Goal: Book appointment/travel/reservation

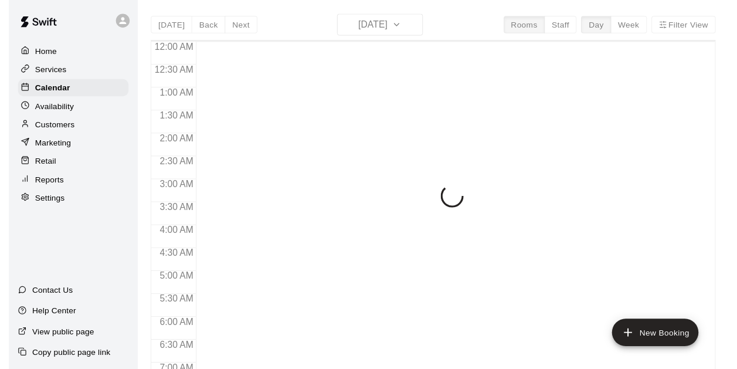
scroll to position [590, 0]
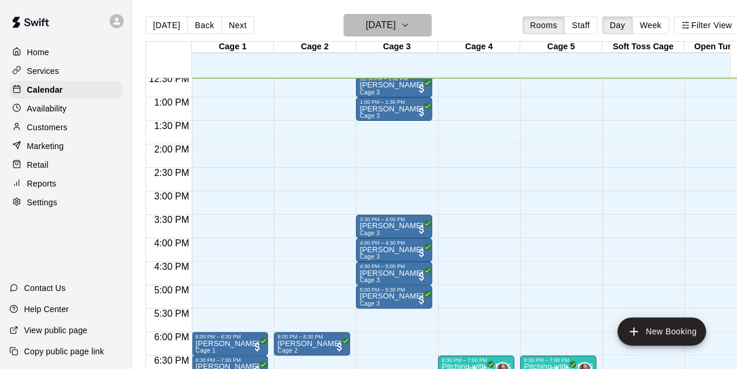
click at [410, 20] on icon "button" at bounding box center [404, 25] width 9 height 14
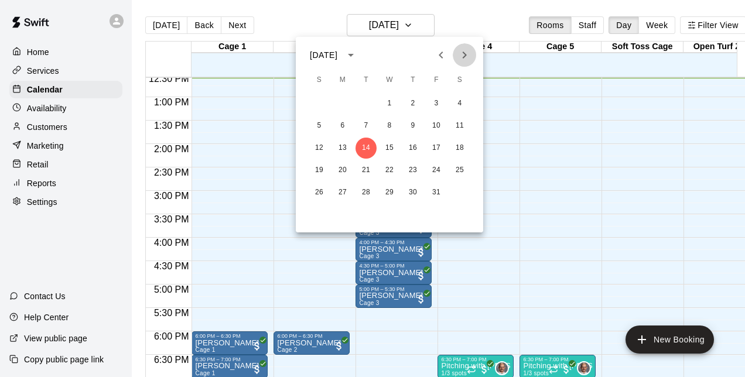
click at [468, 53] on icon "Next month" at bounding box center [465, 55] width 14 height 14
click at [366, 145] on button "11" at bounding box center [366, 148] width 21 height 21
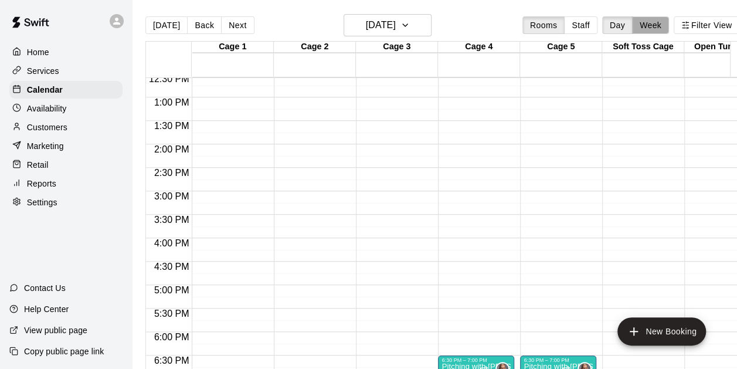
click at [667, 28] on button "Week" at bounding box center [650, 25] width 37 height 18
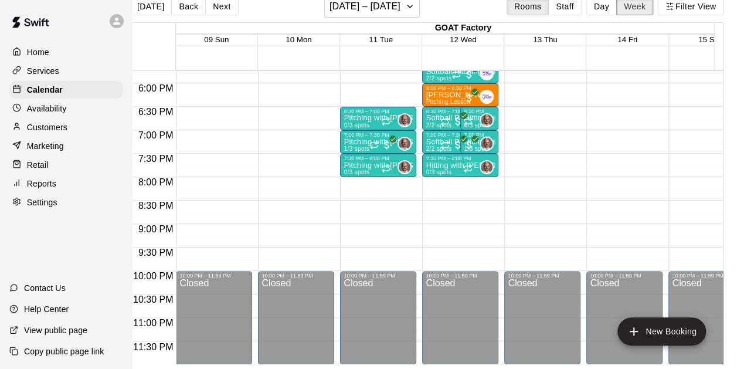
scroll to position [833, 0]
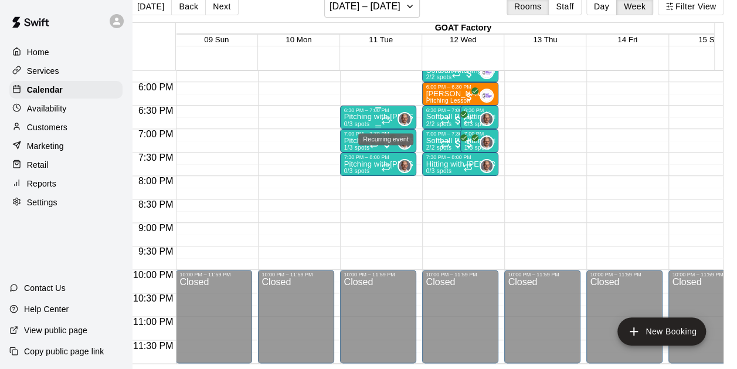
click at [381, 115] on icon "Recurring event" at bounding box center [385, 119] width 9 height 9
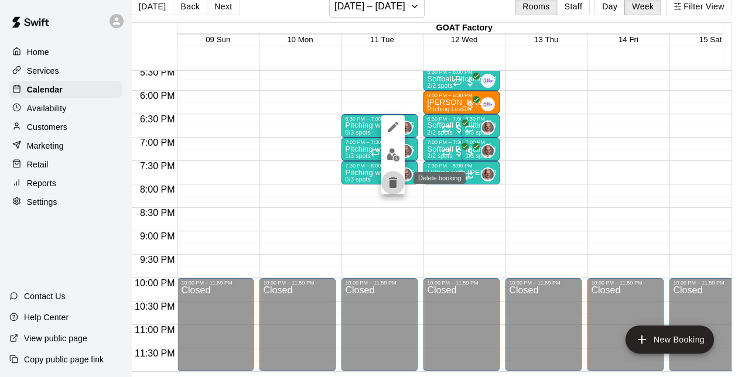
click at [396, 185] on icon "delete" at bounding box center [393, 183] width 8 height 11
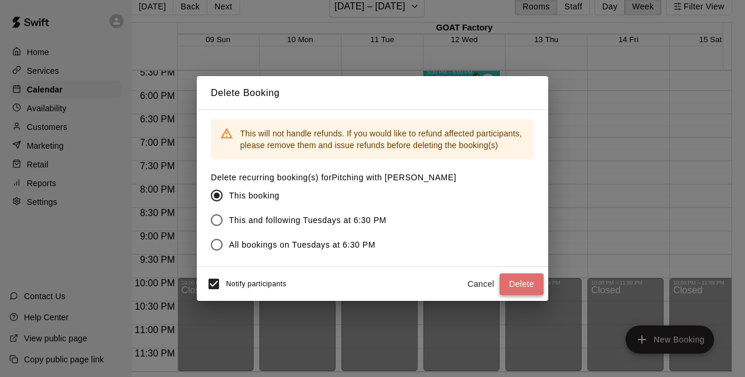
click at [522, 283] on button "Delete" at bounding box center [522, 285] width 44 height 22
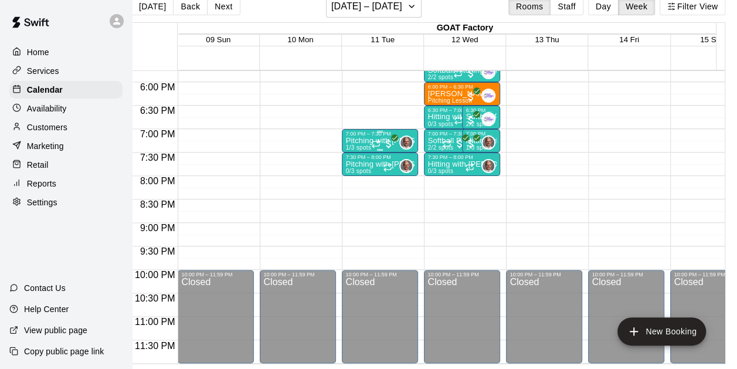
click at [376, 134] on div "7:00 PM – 7:30 PM" at bounding box center [379, 134] width 69 height 6
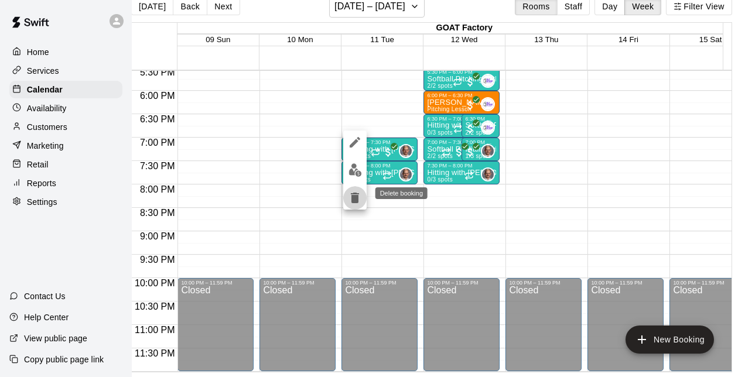
click at [352, 199] on icon "delete" at bounding box center [355, 198] width 8 height 11
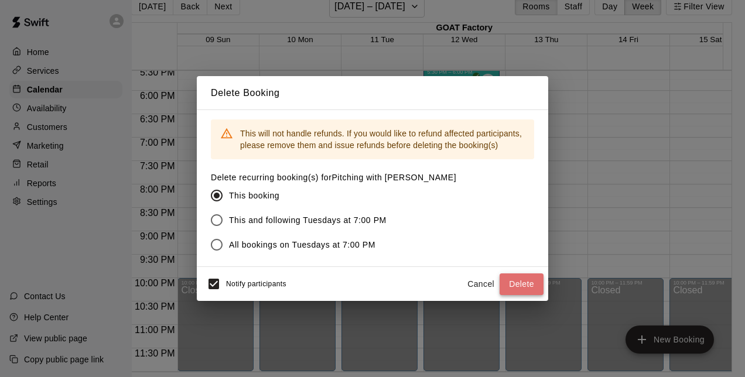
click at [518, 284] on button "Delete" at bounding box center [522, 285] width 44 height 22
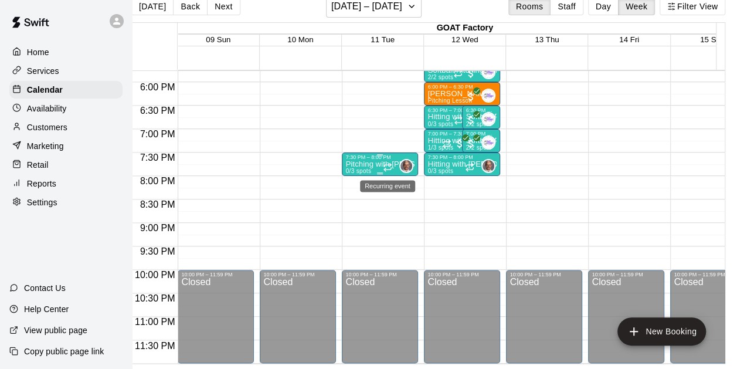
click at [383, 165] on icon "Recurring event" at bounding box center [387, 166] width 9 height 9
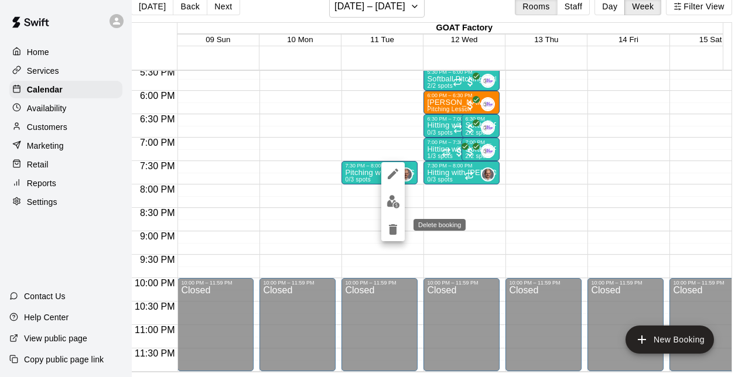
click at [393, 231] on icon "delete" at bounding box center [393, 229] width 8 height 11
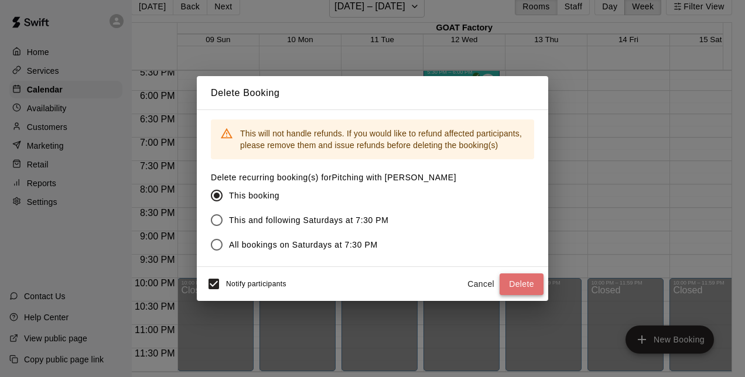
click at [516, 283] on button "Delete" at bounding box center [522, 285] width 44 height 22
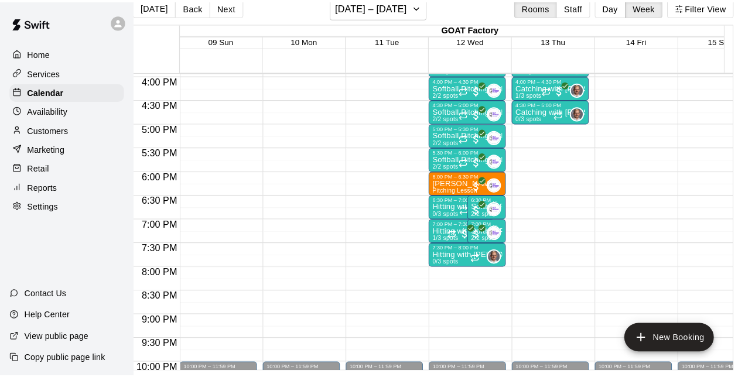
scroll to position [739, 0]
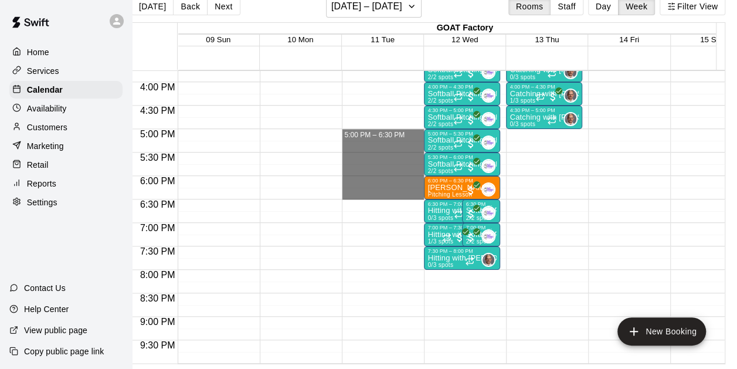
drag, startPoint x: 364, startPoint y: 136, endPoint x: 366, endPoint y: 192, distance: 56.3
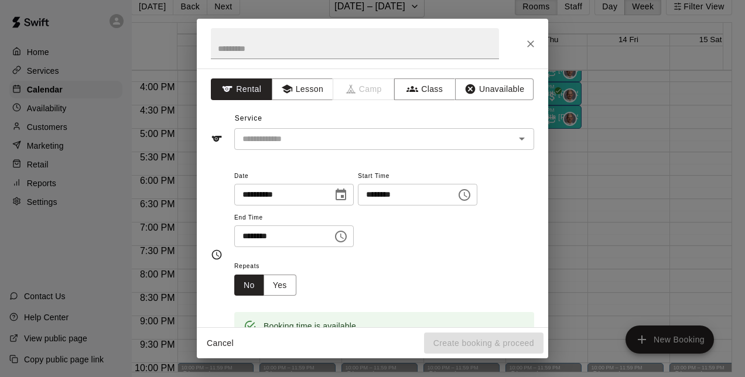
click at [366, 192] on div "**********" at bounding box center [384, 208] width 300 height 79
click at [254, 41] on input "text" at bounding box center [355, 43] width 288 height 31
type input "********"
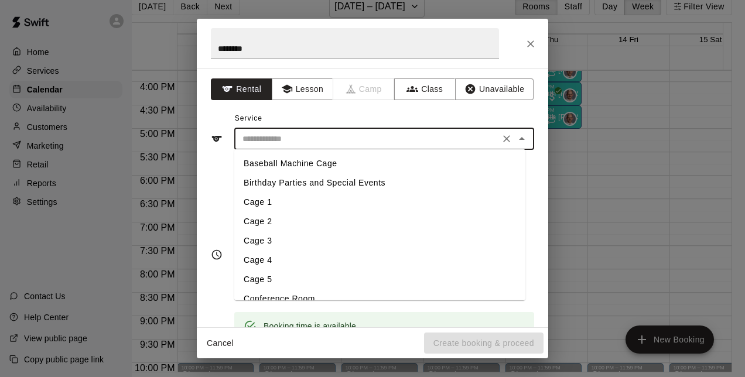
click at [322, 143] on input "text" at bounding box center [367, 139] width 258 height 15
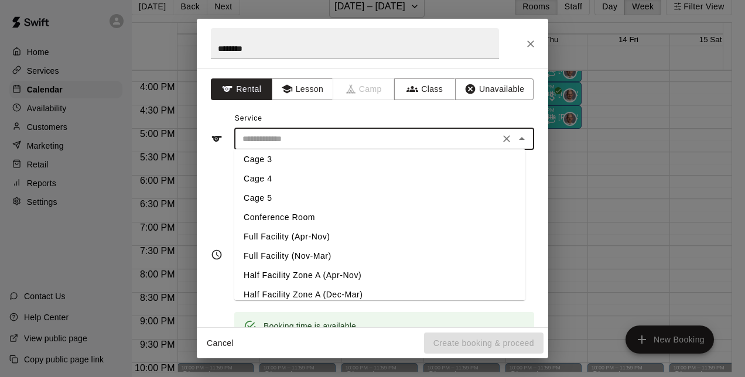
scroll to position [105, 0]
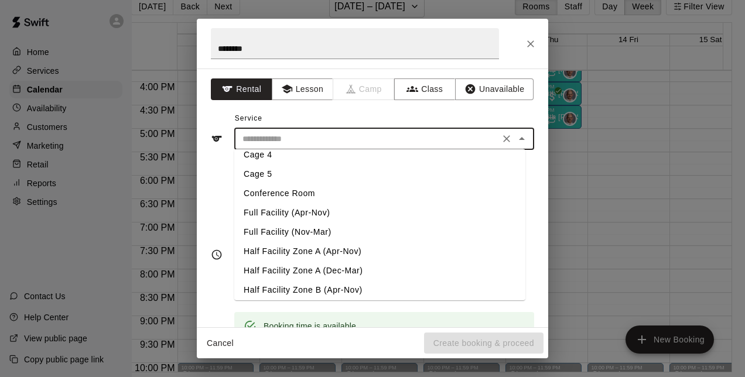
click at [308, 233] on li "Full Facility (Nov-Mar)" at bounding box center [379, 232] width 291 height 19
type input "**********"
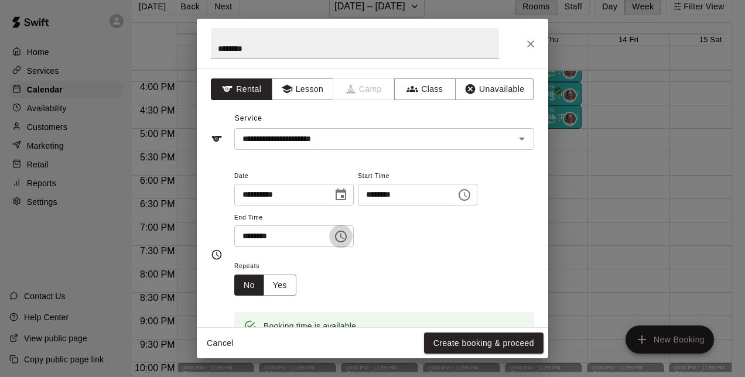
click at [344, 236] on icon "Choose time, selected time is 6:30 PM" at bounding box center [342, 236] width 4 height 5
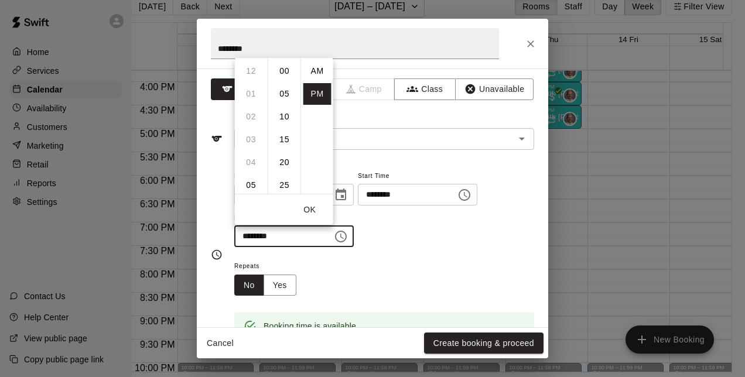
scroll to position [21, 0]
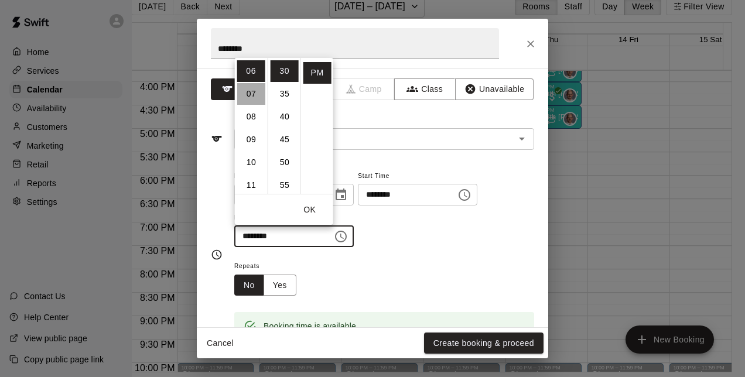
click at [250, 91] on li "07" at bounding box center [251, 94] width 28 height 22
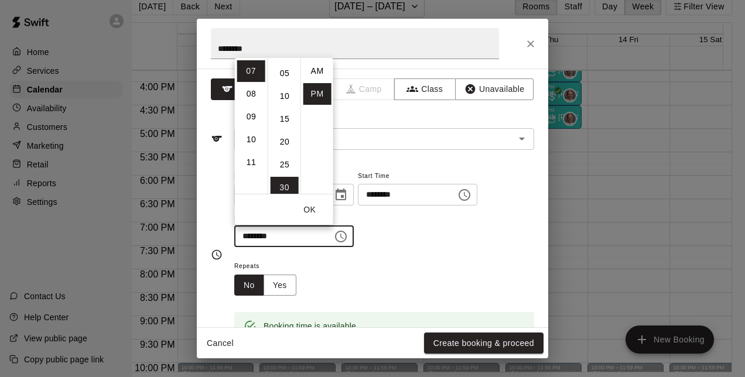
scroll to position [0, 0]
click at [280, 67] on li "00" at bounding box center [285, 71] width 28 height 22
type input "********"
click at [465, 339] on button "Create booking & proceed" at bounding box center [484, 344] width 120 height 22
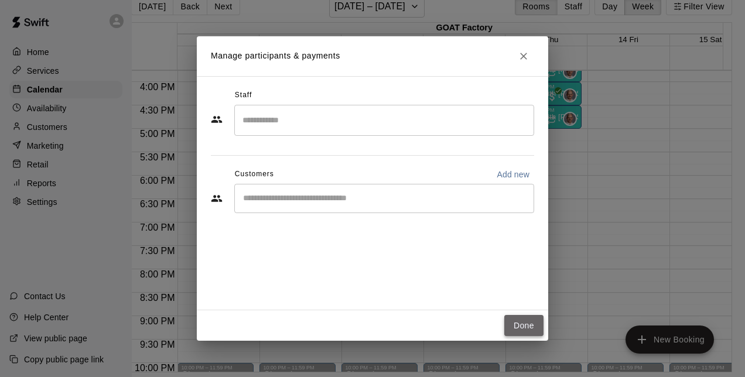
click at [517, 318] on button "Done" at bounding box center [524, 326] width 39 height 22
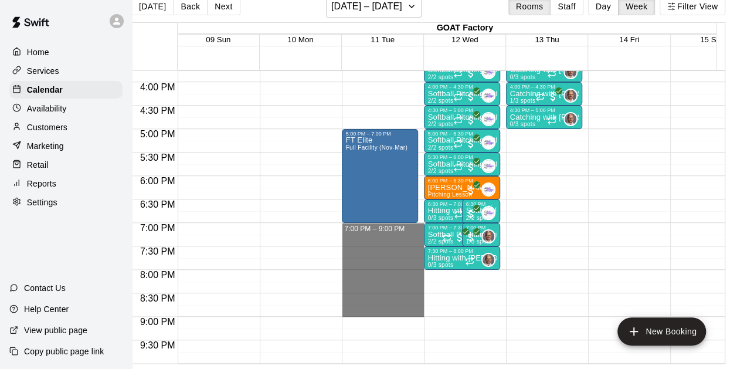
drag, startPoint x: 382, startPoint y: 226, endPoint x: 382, endPoint y: 311, distance: 85.0
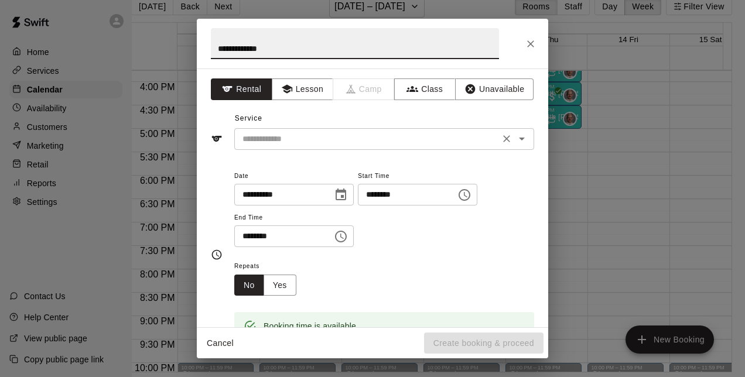
type input "**********"
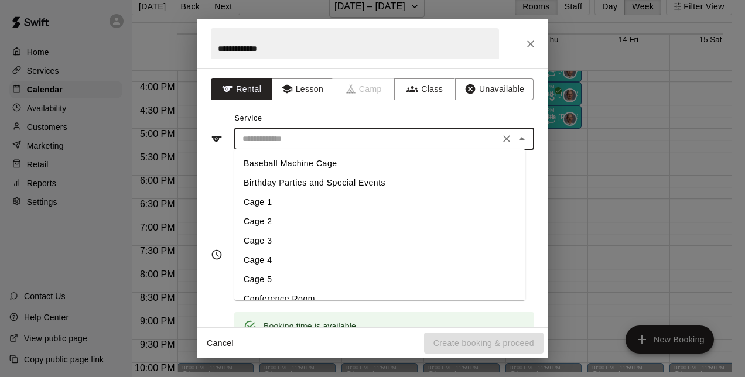
click at [338, 137] on input "text" at bounding box center [367, 139] width 258 height 15
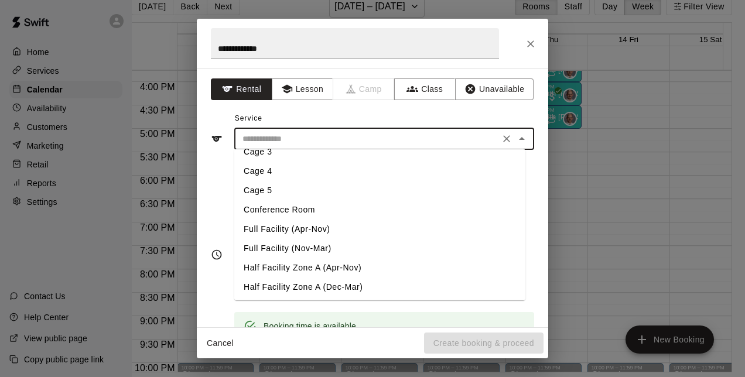
scroll to position [96, 0]
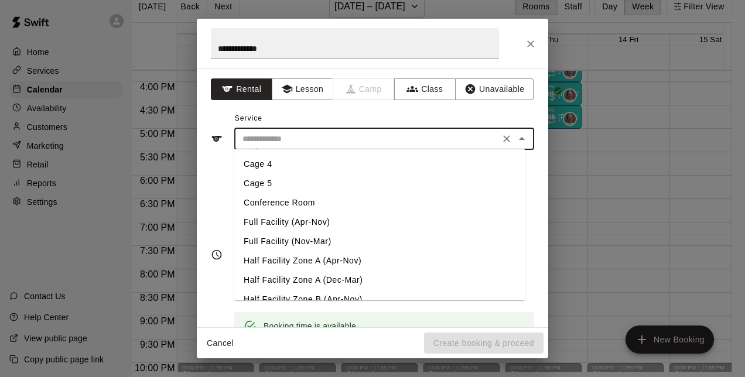
click at [309, 244] on li "Full Facility (Nov-Mar)" at bounding box center [379, 241] width 291 height 19
type input "**********"
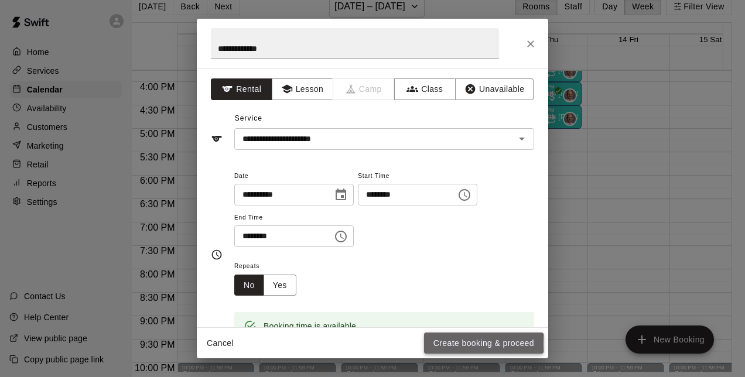
click at [454, 344] on button "Create booking & proceed" at bounding box center [484, 344] width 120 height 22
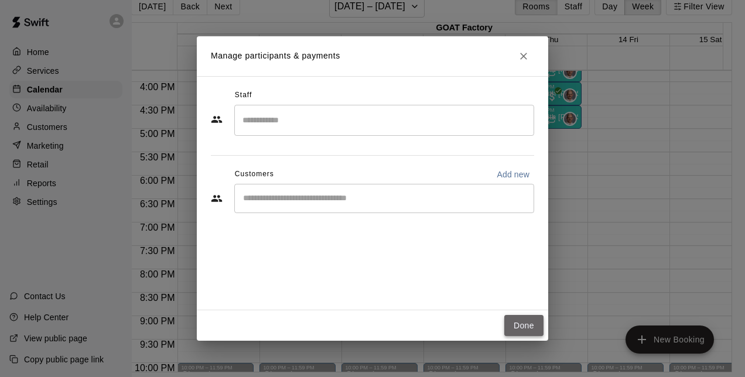
click at [519, 327] on button "Done" at bounding box center [524, 326] width 39 height 22
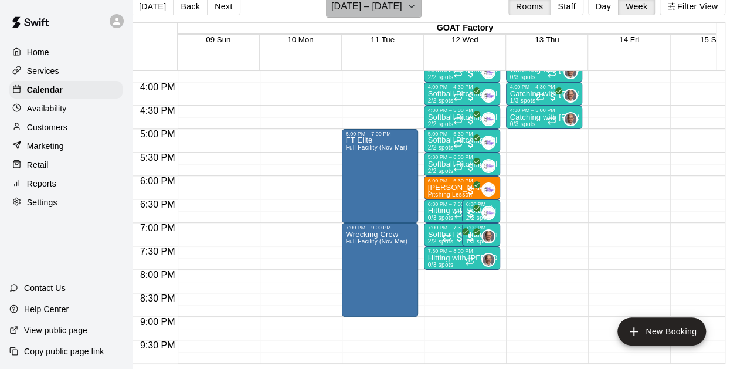
click at [414, 6] on icon "button" at bounding box center [411, 6] width 5 height 2
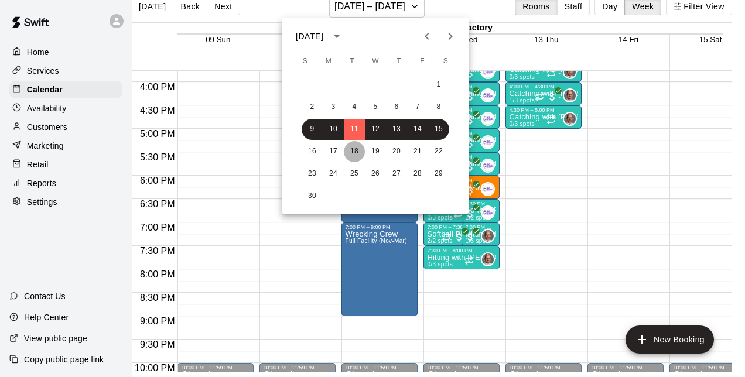
click at [355, 155] on button "18" at bounding box center [354, 151] width 21 height 21
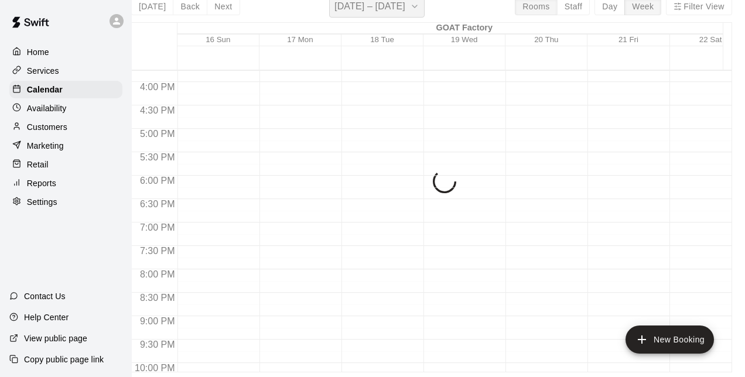
scroll to position [14, 14]
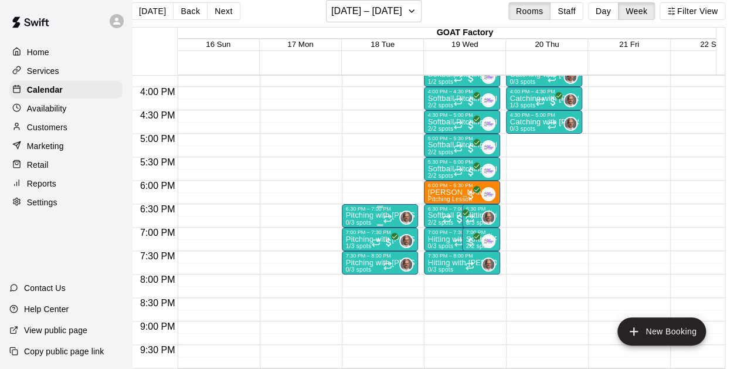
click at [357, 208] on div "6:30 PM – 7:00 PM" at bounding box center [379, 209] width 69 height 6
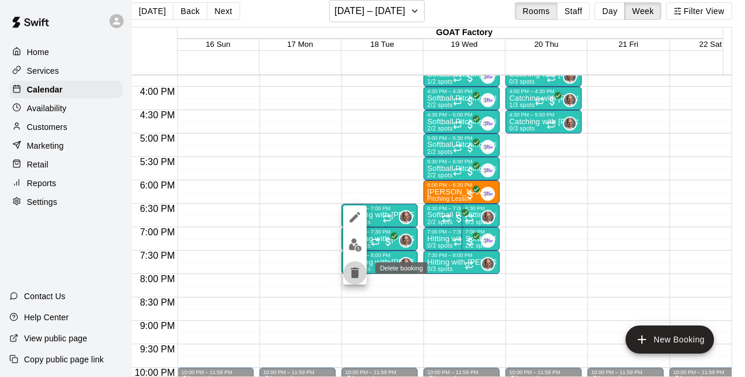
click at [353, 270] on icon "delete" at bounding box center [355, 273] width 8 height 11
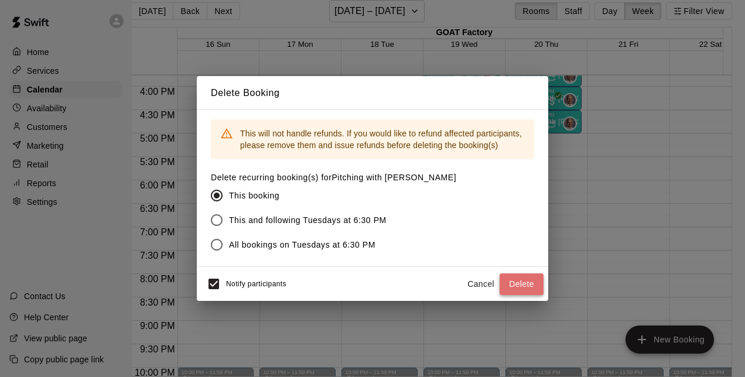
click at [522, 288] on button "Delete" at bounding box center [522, 285] width 44 height 22
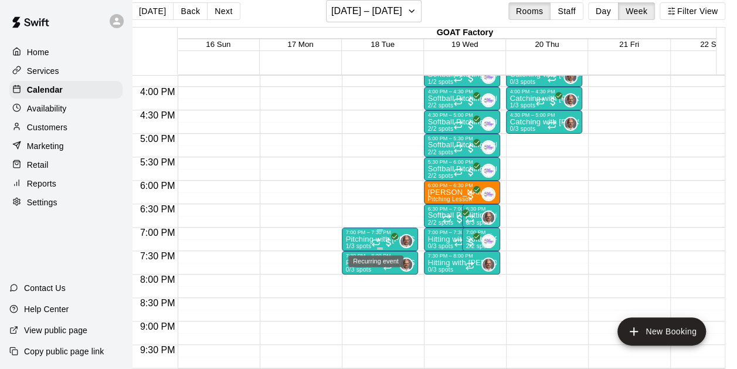
click at [372, 239] on icon "Recurring event" at bounding box center [375, 241] width 9 height 9
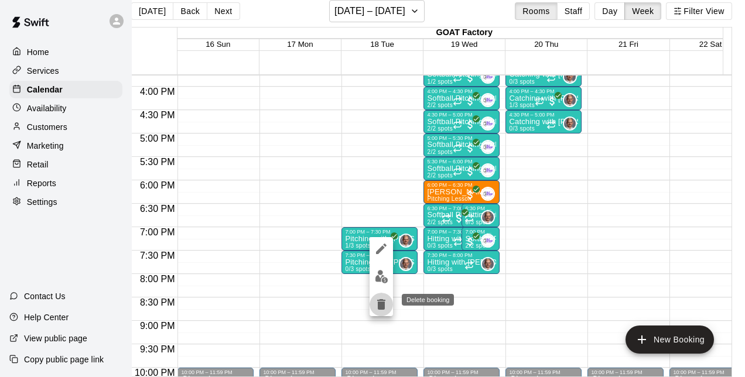
click at [381, 305] on icon "delete" at bounding box center [381, 304] width 8 height 11
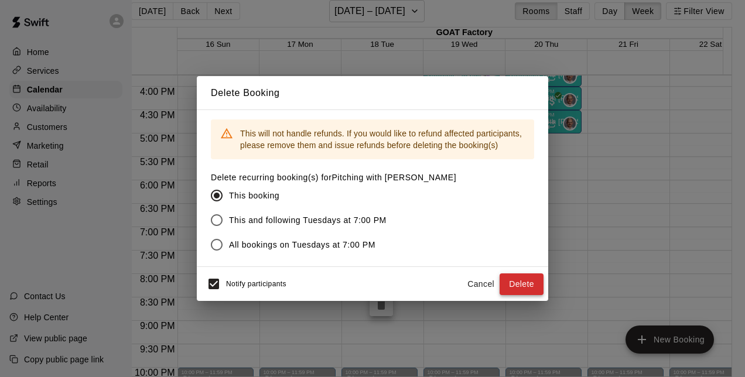
click at [520, 288] on button "Delete" at bounding box center [522, 285] width 44 height 22
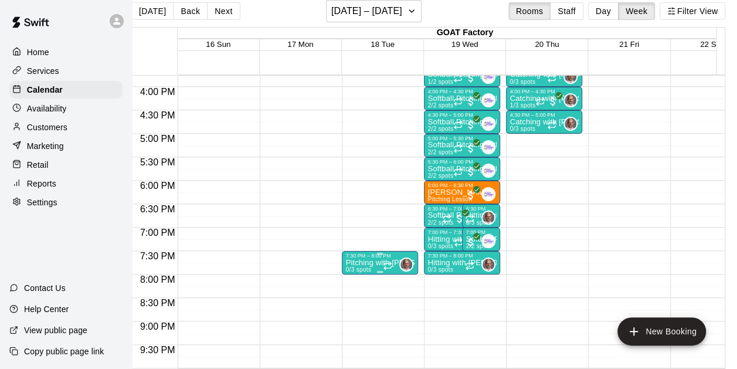
click at [377, 263] on p "Pitching with [PERSON_NAME]" at bounding box center [379, 263] width 69 height 0
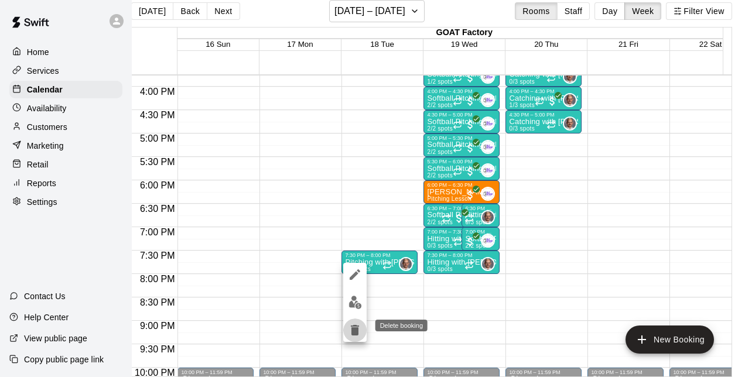
click at [357, 335] on icon "delete" at bounding box center [355, 330] width 8 height 11
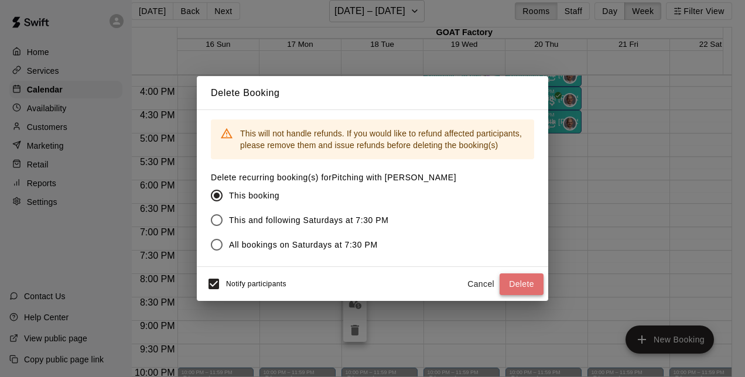
click at [521, 280] on button "Delete" at bounding box center [522, 285] width 44 height 22
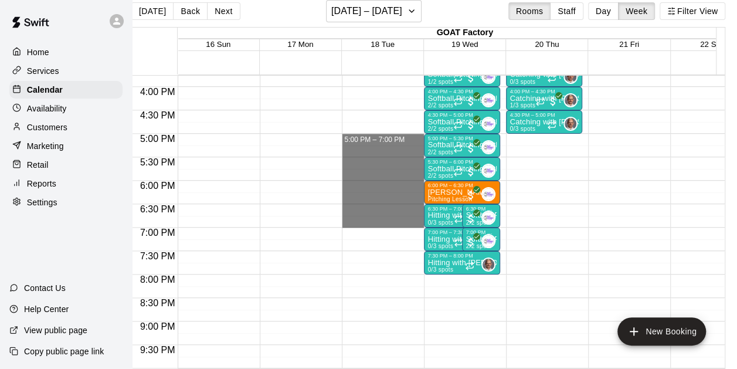
drag, startPoint x: 372, startPoint y: 143, endPoint x: 372, endPoint y: 220, distance: 77.4
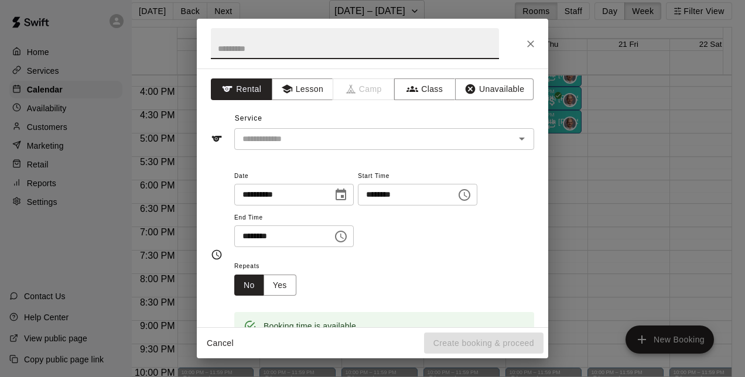
click at [372, 220] on div "**********" at bounding box center [384, 208] width 300 height 79
click at [288, 47] on input "text" at bounding box center [355, 43] width 288 height 31
type input "********"
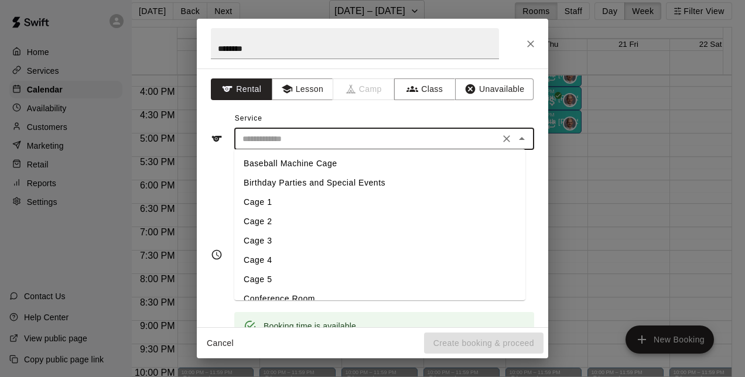
click at [325, 136] on input "text" at bounding box center [367, 139] width 258 height 15
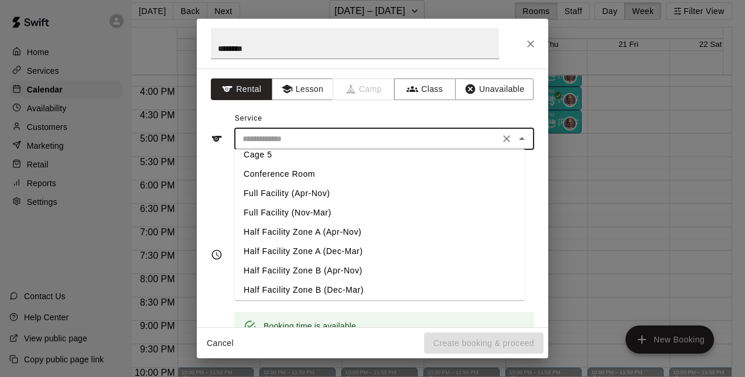
scroll to position [127, 0]
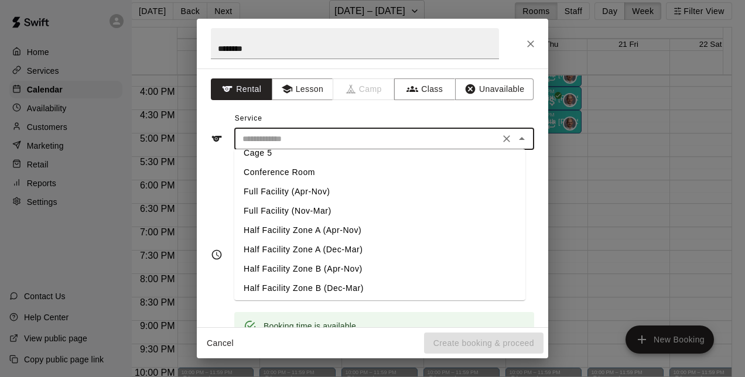
click at [307, 207] on li "Full Facility (Nov-Mar)" at bounding box center [379, 211] width 291 height 19
type input "**********"
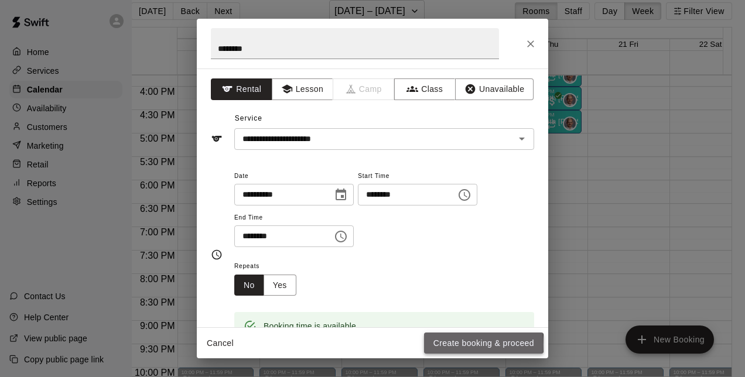
click at [453, 345] on button "Create booking & proceed" at bounding box center [484, 344] width 120 height 22
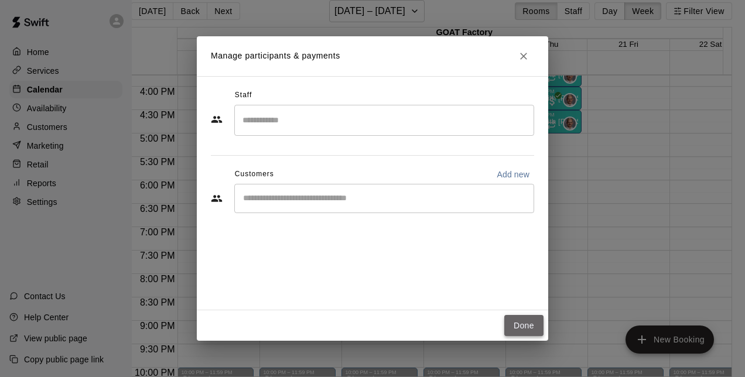
click at [531, 331] on button "Done" at bounding box center [524, 326] width 39 height 22
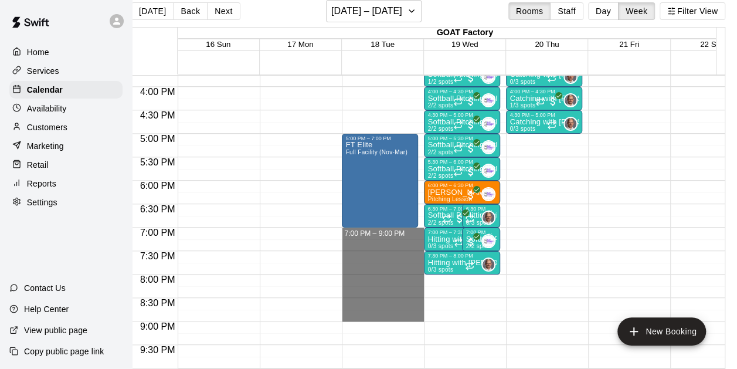
drag, startPoint x: 357, startPoint y: 230, endPoint x: 359, endPoint y: 312, distance: 82.1
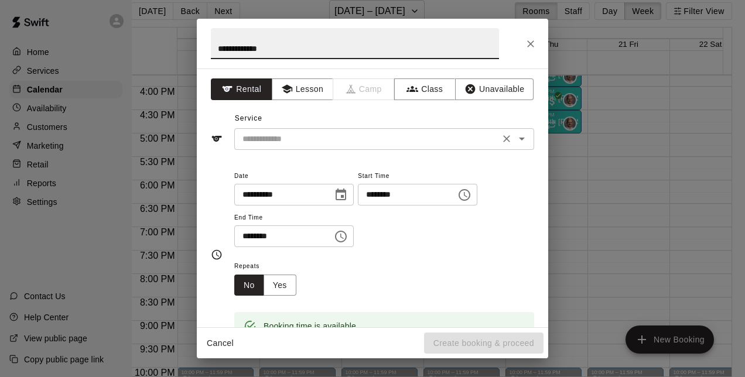
type input "**********"
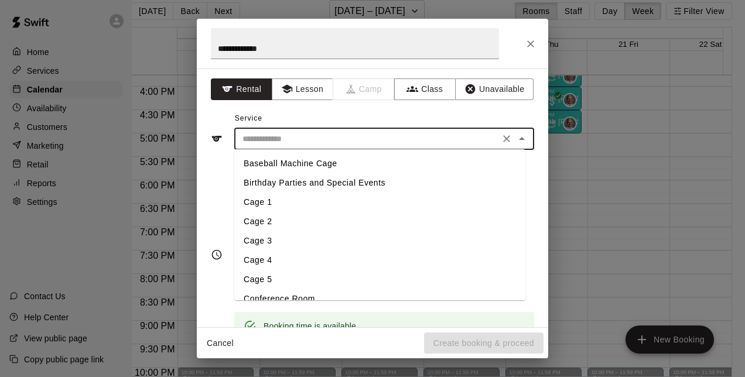
click at [361, 143] on input "text" at bounding box center [367, 139] width 258 height 15
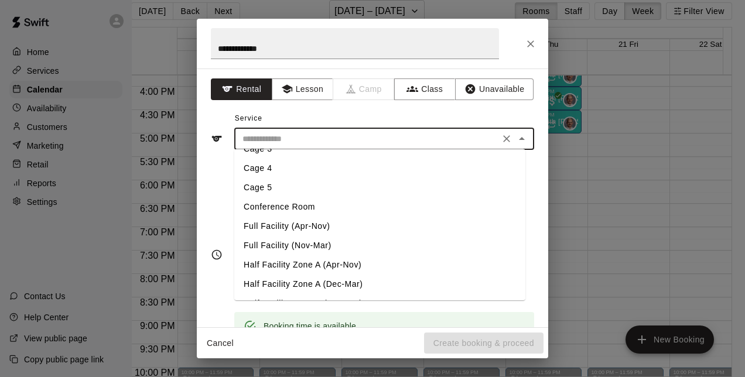
scroll to position [93, 0]
click at [300, 241] on li "Full Facility (Nov-Mar)" at bounding box center [379, 244] width 291 height 19
type input "**********"
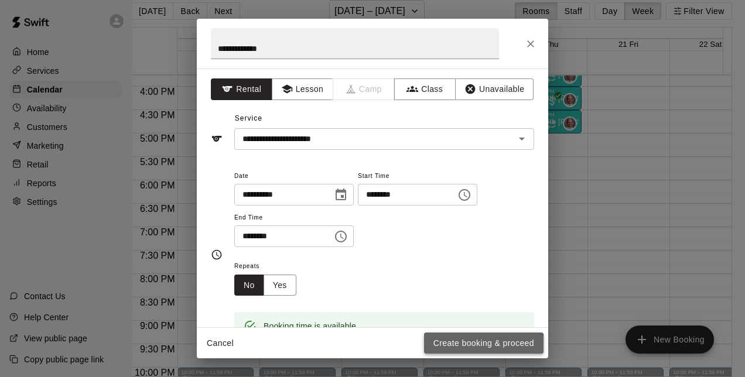
click at [449, 348] on button "Create booking & proceed" at bounding box center [484, 344] width 120 height 22
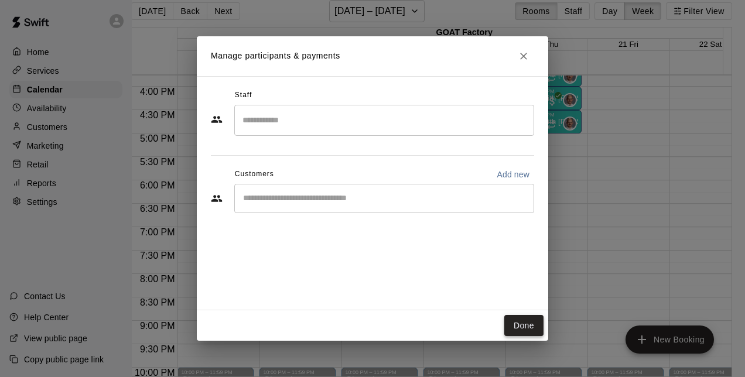
click at [523, 326] on button "Done" at bounding box center [524, 326] width 39 height 22
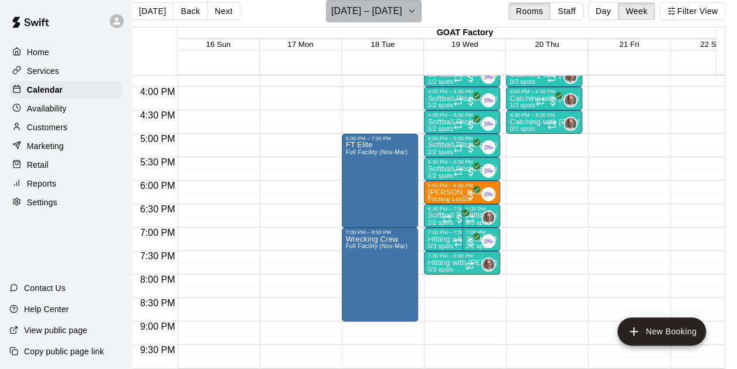
click at [416, 7] on icon "button" at bounding box center [411, 11] width 9 height 14
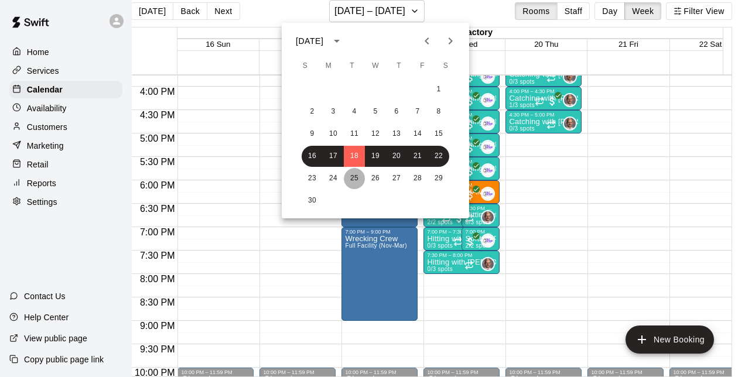
click at [356, 178] on button "25" at bounding box center [354, 178] width 21 height 21
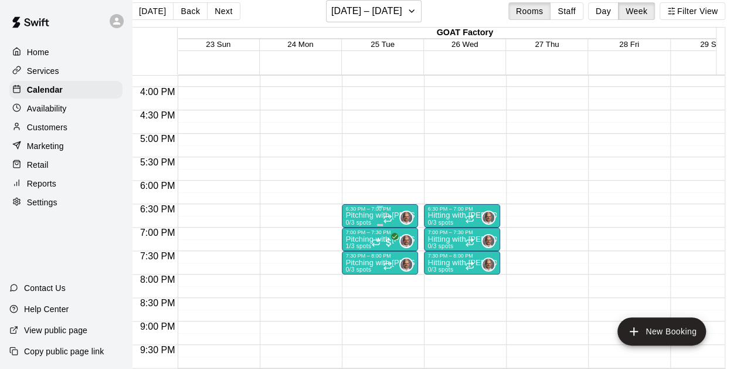
click at [360, 207] on div "6:30 PM – 7:00 PM" at bounding box center [379, 209] width 69 height 6
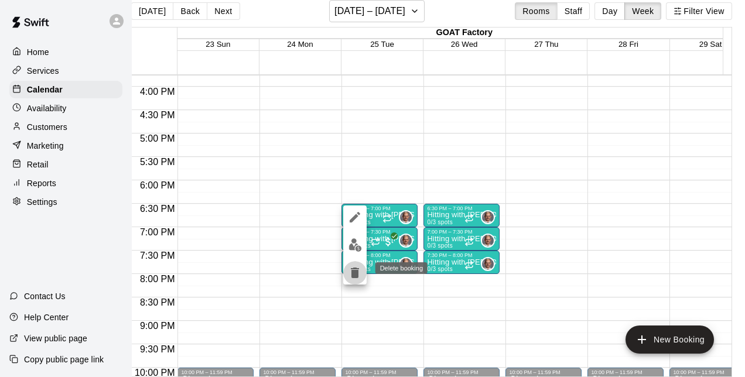
click at [360, 271] on icon "delete" at bounding box center [355, 273] width 14 height 14
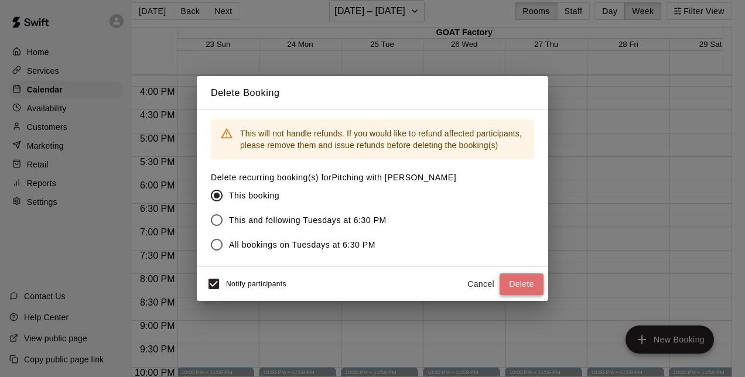
click at [520, 285] on button "Delete" at bounding box center [522, 285] width 44 height 22
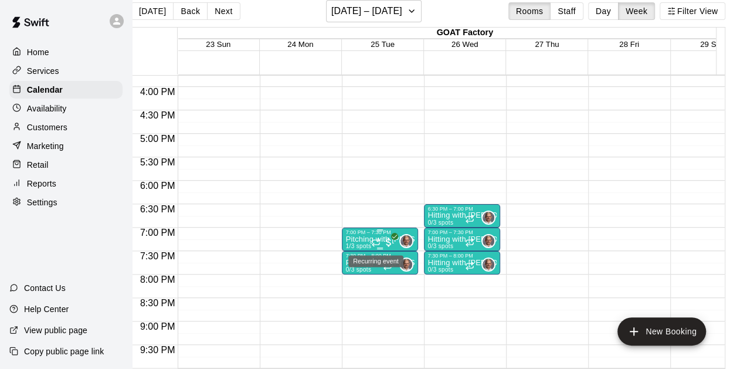
click at [372, 238] on icon "Recurring event" at bounding box center [375, 241] width 9 height 9
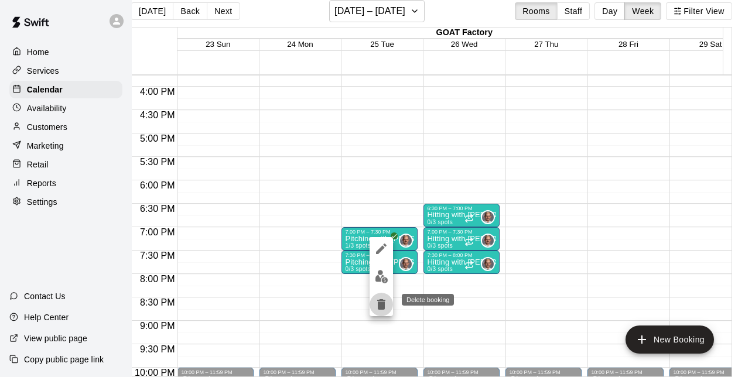
click at [383, 304] on icon "delete" at bounding box center [381, 304] width 8 height 11
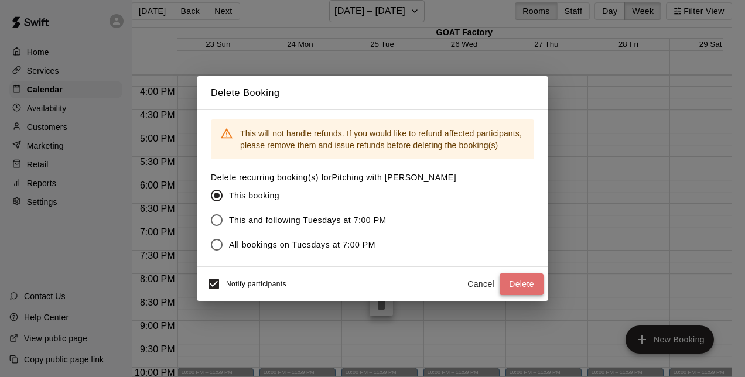
click at [522, 277] on button "Delete" at bounding box center [522, 285] width 44 height 22
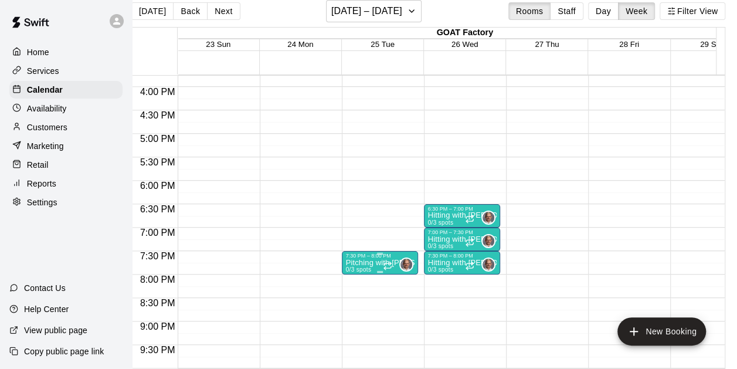
click at [383, 260] on div at bounding box center [389, 266] width 12 height 12
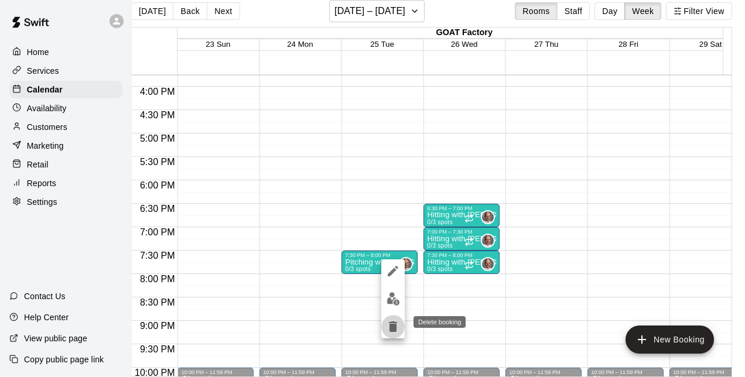
click at [395, 325] on icon "delete" at bounding box center [393, 327] width 8 height 11
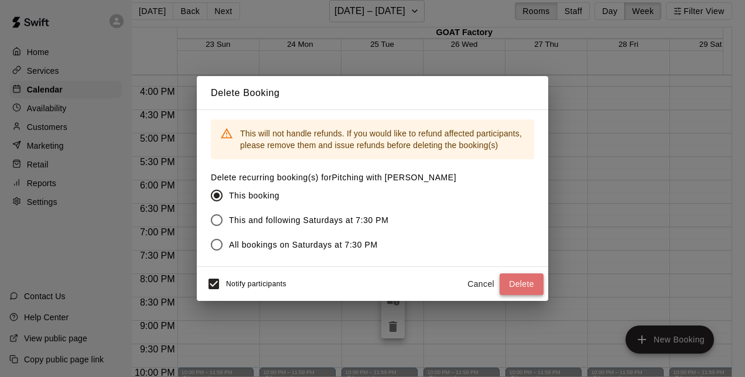
click at [526, 282] on button "Delete" at bounding box center [522, 285] width 44 height 22
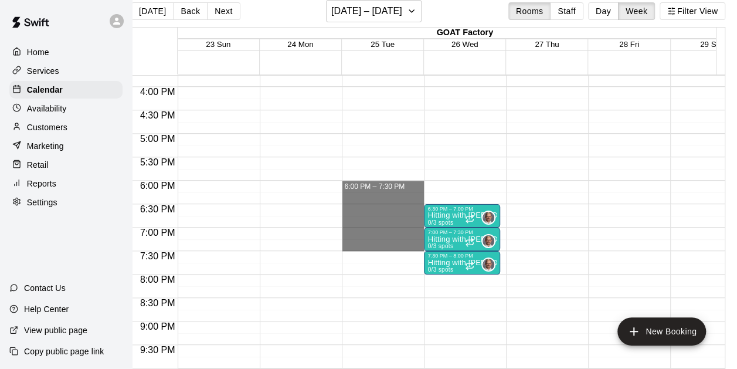
drag, startPoint x: 361, startPoint y: 185, endPoint x: 368, endPoint y: 243, distance: 57.9
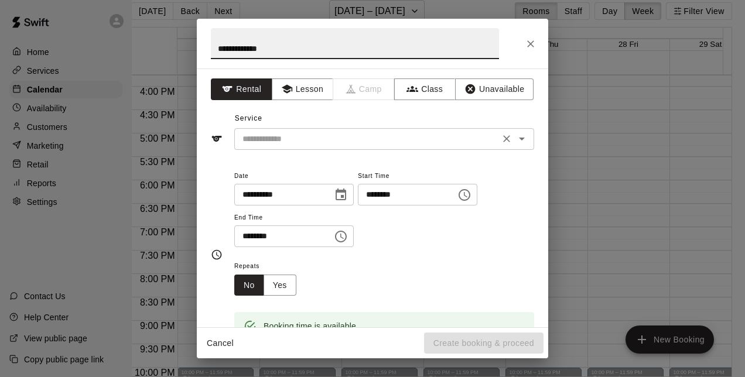
type input "**********"
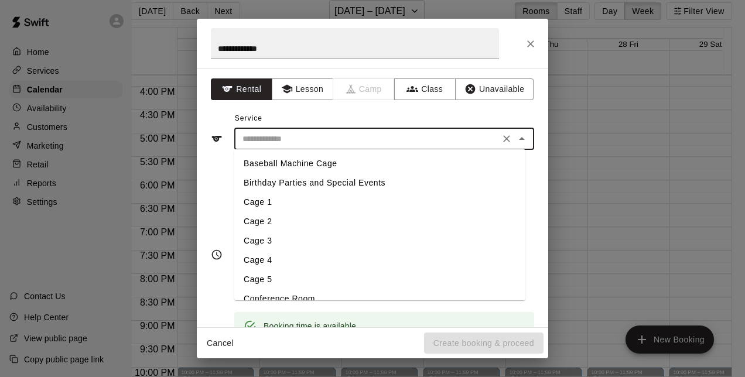
click at [390, 143] on input "text" at bounding box center [367, 139] width 258 height 15
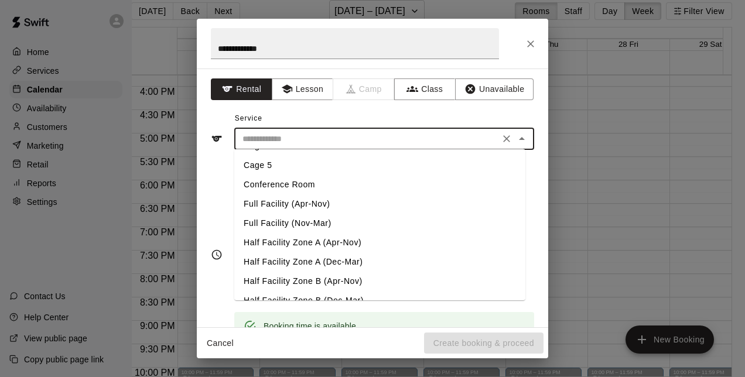
scroll to position [129, 0]
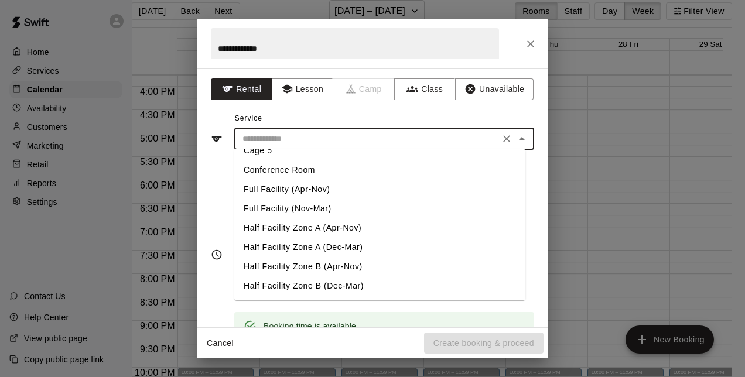
click at [312, 211] on li "Full Facility (Nov-Mar)" at bounding box center [379, 208] width 291 height 19
type input "**********"
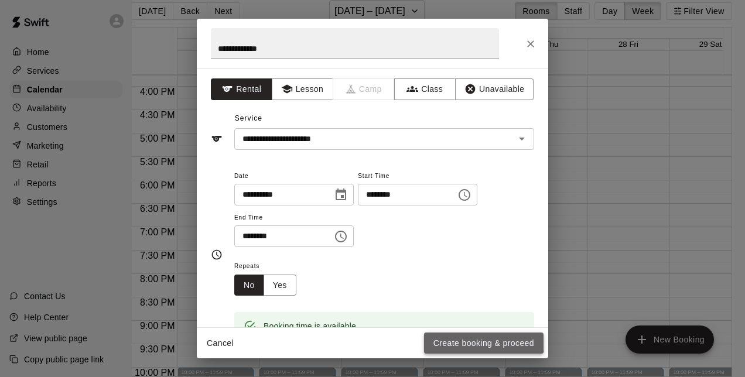
click at [471, 340] on button "Create booking & proceed" at bounding box center [484, 344] width 120 height 22
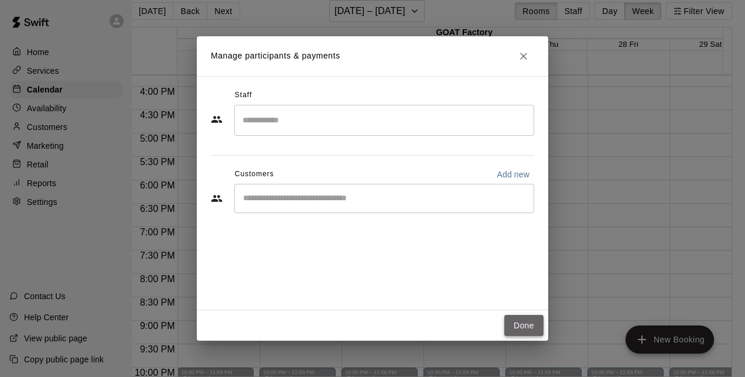
click at [524, 327] on button "Done" at bounding box center [524, 326] width 39 height 22
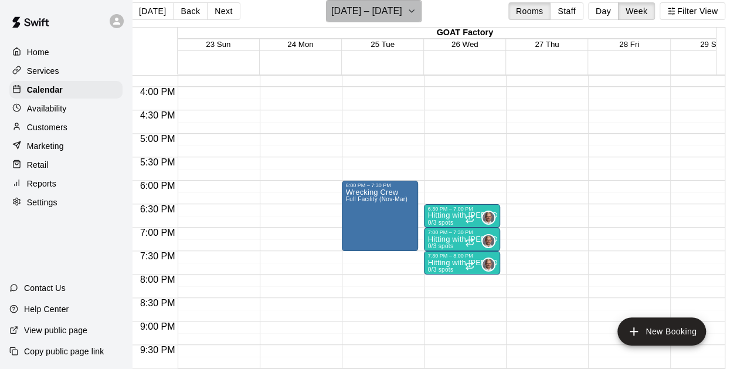
click at [416, 12] on icon "button" at bounding box center [411, 11] width 9 height 14
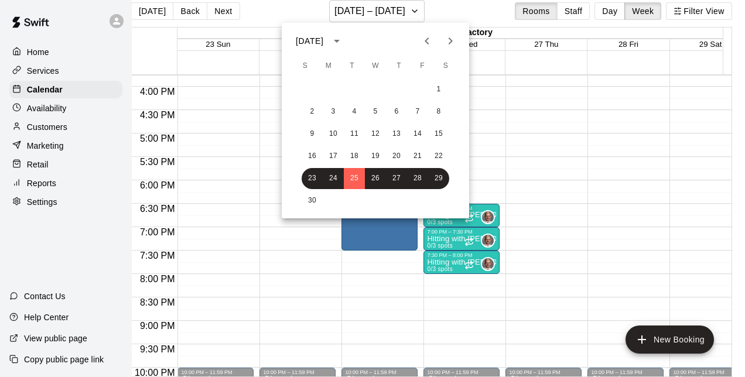
click at [448, 43] on icon "Next month" at bounding box center [451, 41] width 14 height 14
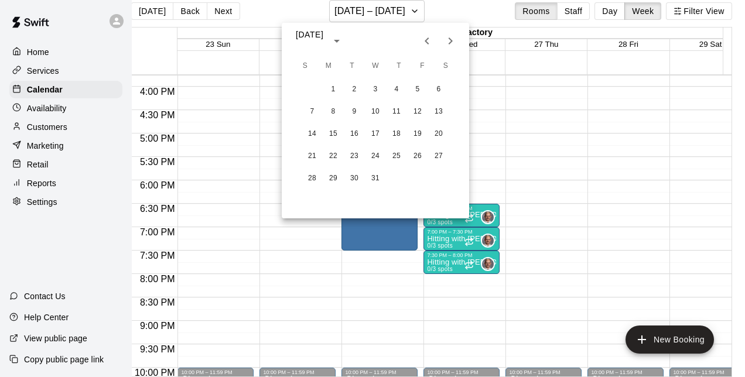
click at [448, 43] on icon "Next month" at bounding box center [451, 41] width 14 height 14
click at [433, 38] on icon "Previous month" at bounding box center [427, 41] width 14 height 14
click at [355, 92] on button "2" at bounding box center [354, 89] width 21 height 21
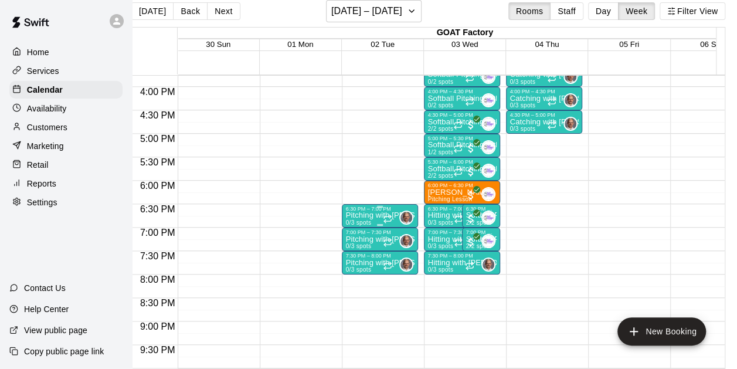
click at [362, 215] on p "Pitching with [PERSON_NAME]" at bounding box center [379, 215] width 69 height 0
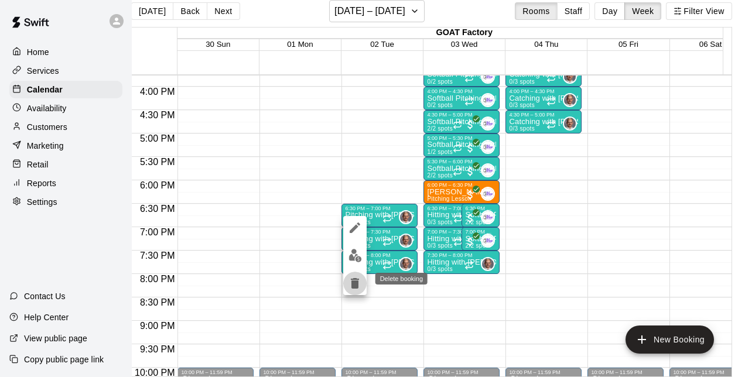
click at [355, 284] on icon "delete" at bounding box center [355, 283] width 8 height 11
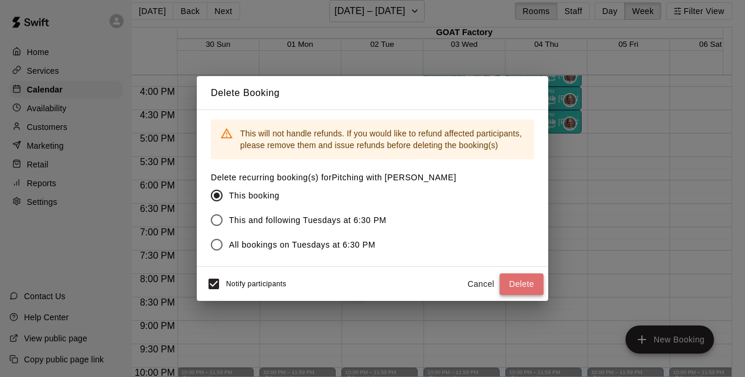
click at [520, 285] on button "Delete" at bounding box center [522, 285] width 44 height 22
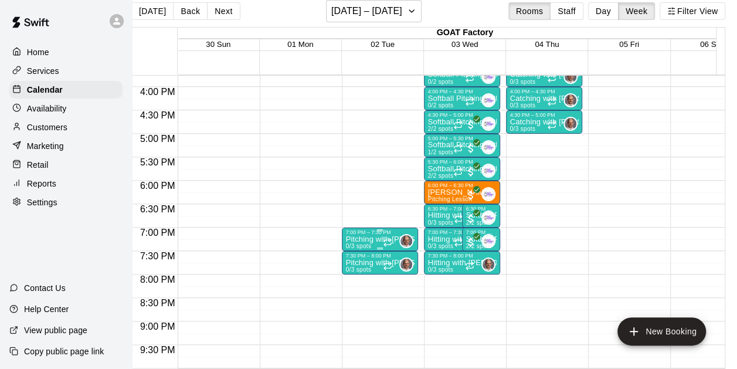
click at [374, 231] on div "7:00 PM – 7:30 PM" at bounding box center [379, 232] width 69 height 6
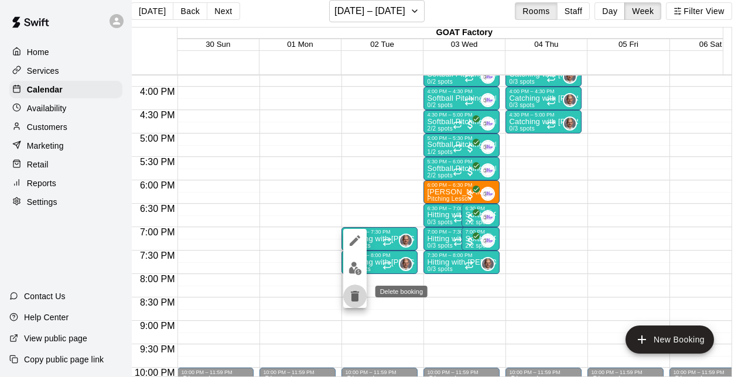
click at [359, 297] on icon "delete" at bounding box center [355, 296] width 8 height 11
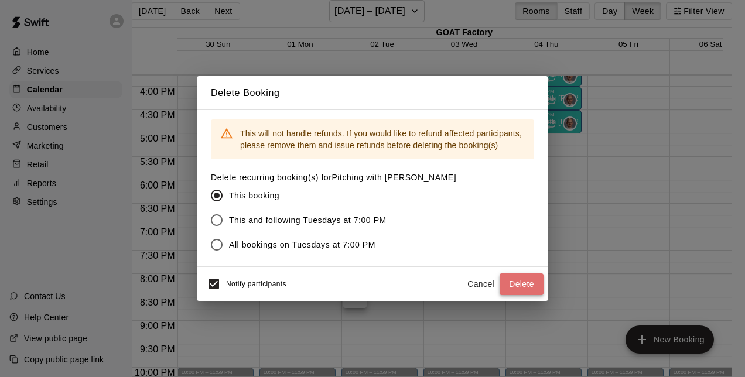
click at [518, 285] on button "Delete" at bounding box center [522, 285] width 44 height 22
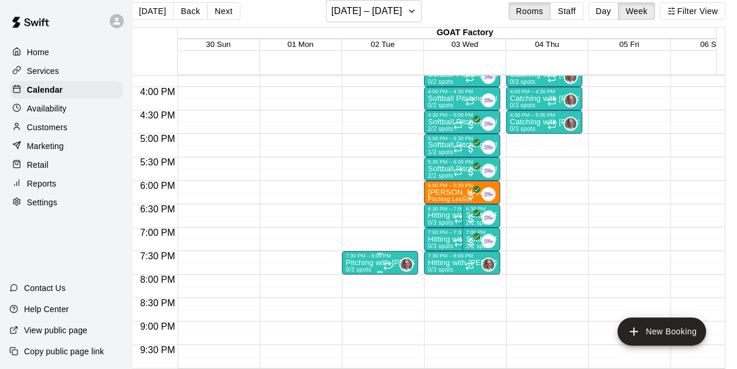
click at [383, 256] on div "7:30 PM – 8:00 PM" at bounding box center [379, 256] width 69 height 6
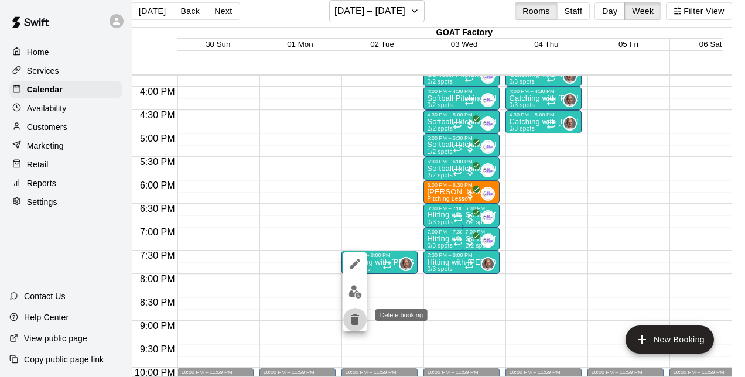
click at [359, 324] on icon "delete" at bounding box center [355, 320] width 14 height 14
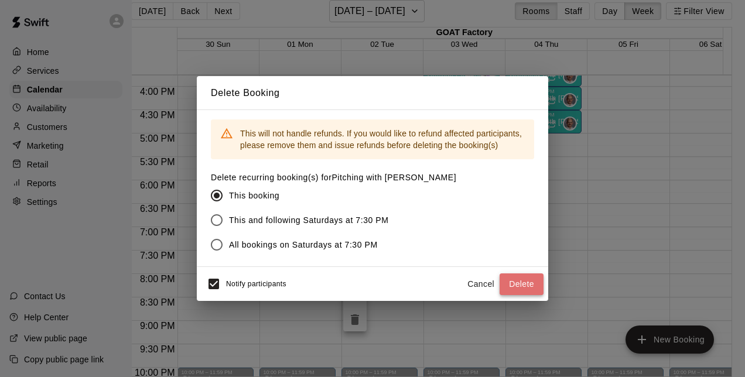
click at [532, 285] on button "Delete" at bounding box center [522, 285] width 44 height 22
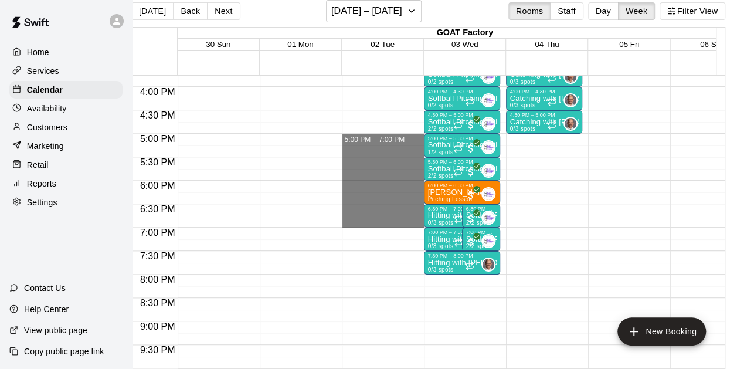
drag, startPoint x: 376, startPoint y: 144, endPoint x: 380, endPoint y: 220, distance: 76.3
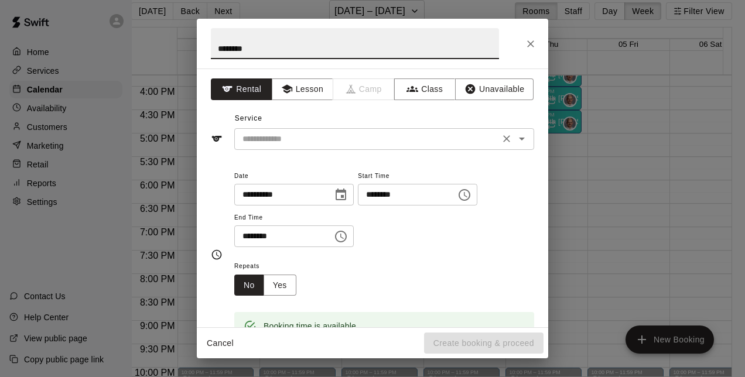
type input "********"
click at [371, 137] on input "text" at bounding box center [367, 139] width 258 height 15
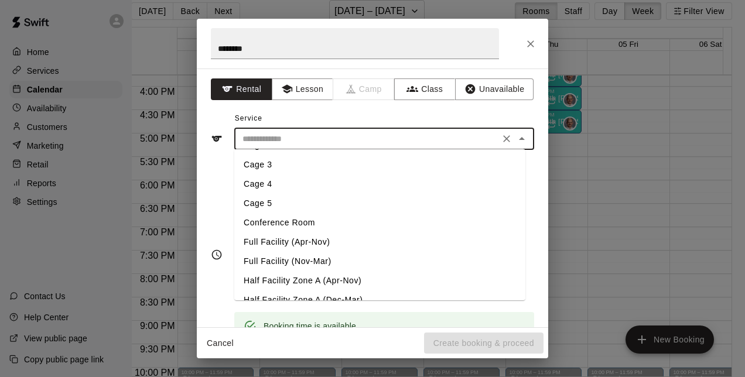
scroll to position [109, 0]
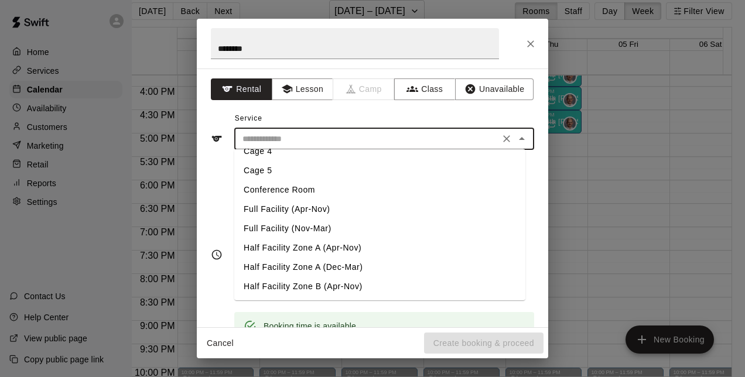
click at [299, 220] on li "Full Facility (Nov-Mar)" at bounding box center [379, 228] width 291 height 19
type input "**********"
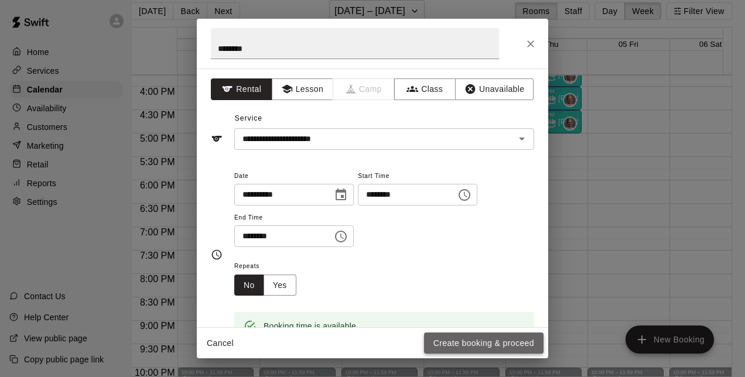
click at [471, 336] on button "Create booking & proceed" at bounding box center [484, 344] width 120 height 22
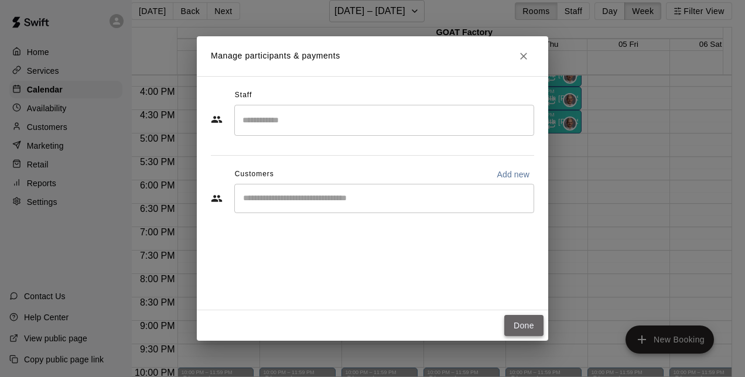
click at [515, 329] on button "Done" at bounding box center [524, 326] width 39 height 22
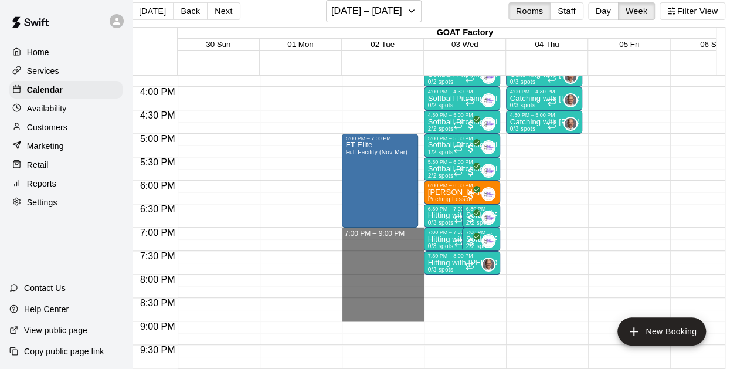
drag, startPoint x: 366, startPoint y: 232, endPoint x: 368, endPoint y: 317, distance: 85.0
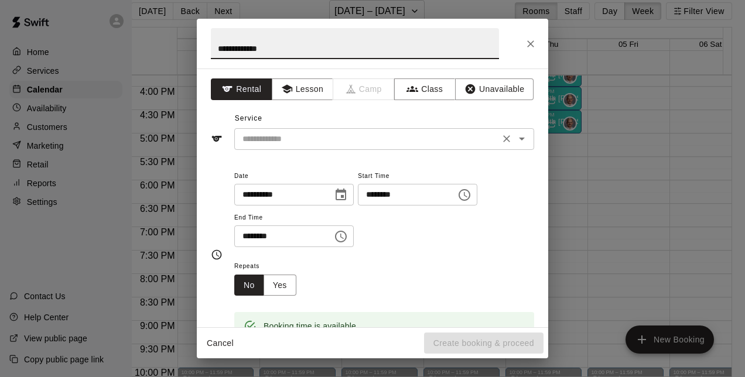
type input "**********"
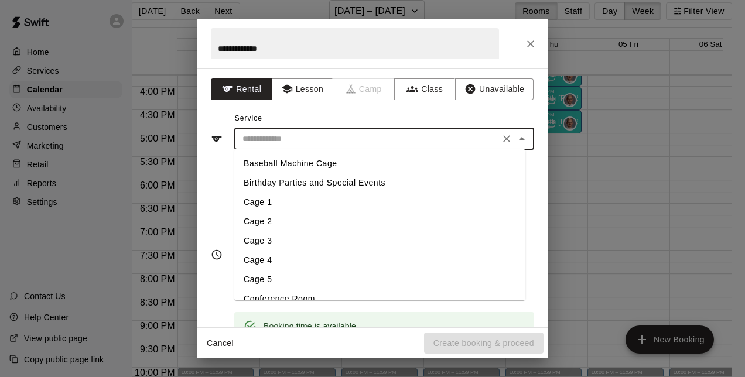
click at [382, 139] on input "text" at bounding box center [367, 139] width 258 height 15
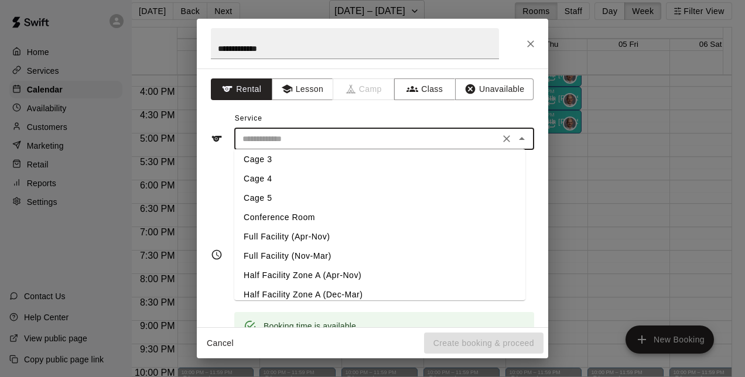
scroll to position [87, 0]
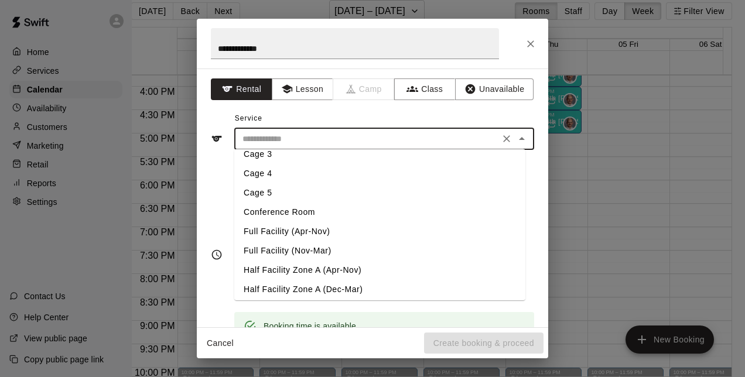
click at [321, 246] on li "Full Facility (Nov-Mar)" at bounding box center [379, 250] width 291 height 19
type input "**********"
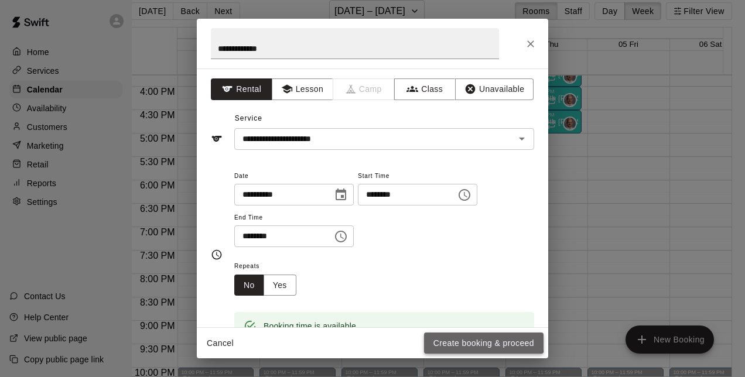
click at [455, 339] on button "Create booking & proceed" at bounding box center [484, 344] width 120 height 22
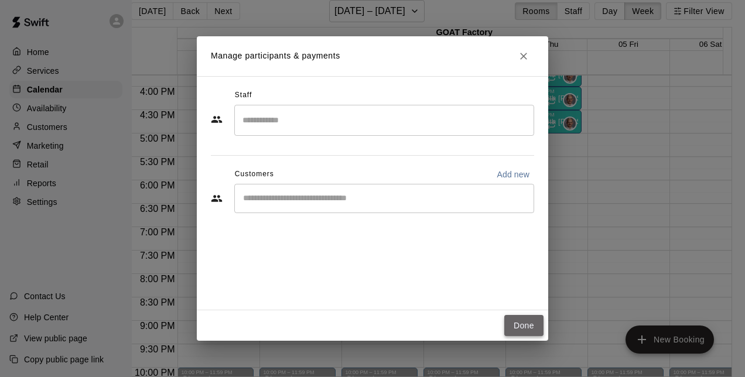
click at [521, 325] on button "Done" at bounding box center [524, 326] width 39 height 22
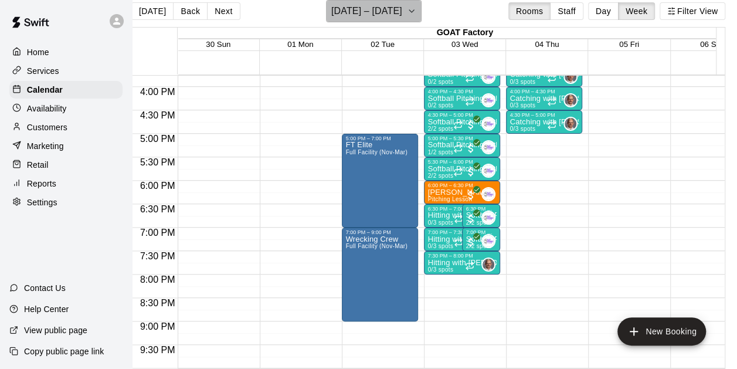
click at [416, 13] on icon "button" at bounding box center [411, 11] width 9 height 14
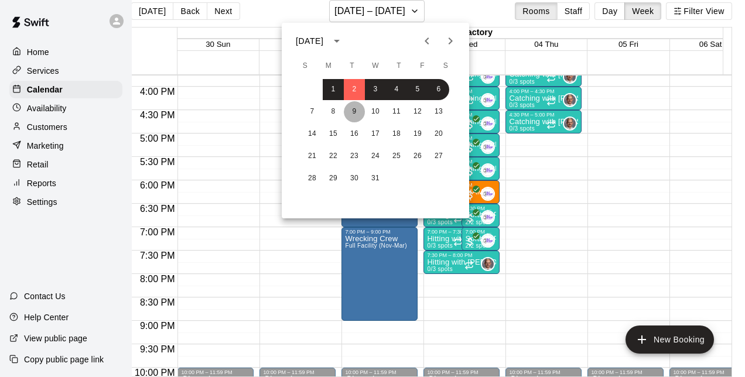
click at [355, 113] on button "9" at bounding box center [354, 111] width 21 height 21
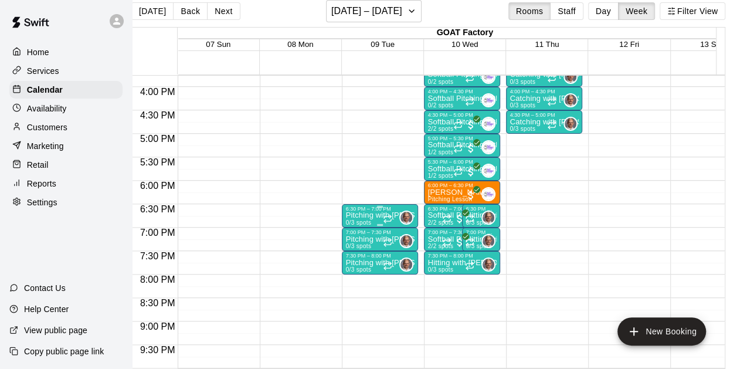
click at [374, 211] on div "6:30 PM – 7:00 PM" at bounding box center [379, 209] width 69 height 6
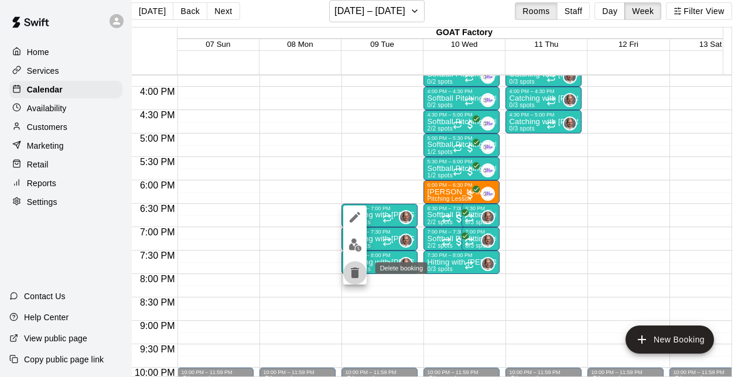
click at [353, 272] on icon "delete" at bounding box center [355, 273] width 8 height 11
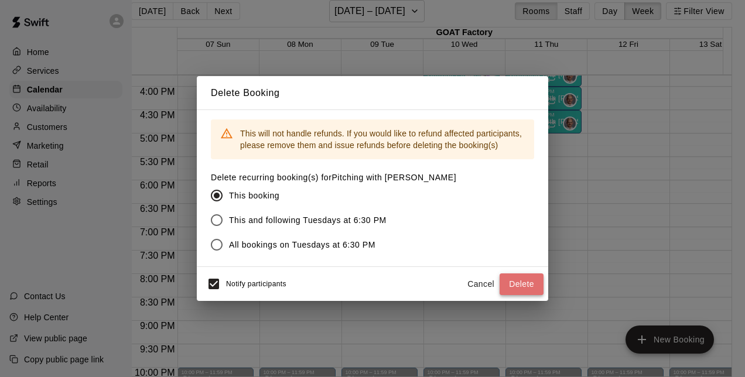
click at [527, 285] on button "Delete" at bounding box center [522, 285] width 44 height 22
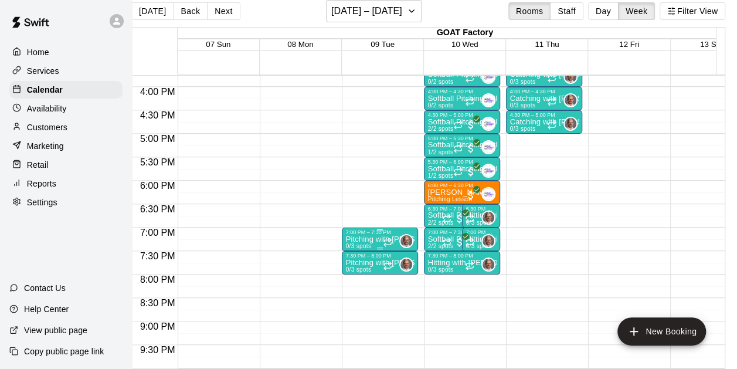
click at [377, 230] on div at bounding box center [380, 230] width 6 height 2
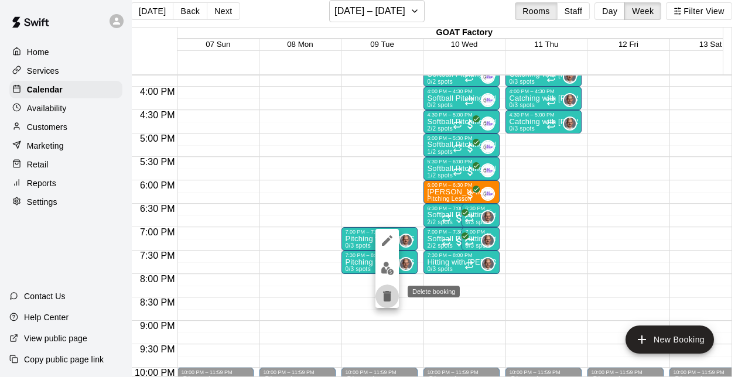
click at [388, 302] on icon "delete" at bounding box center [387, 297] width 14 height 14
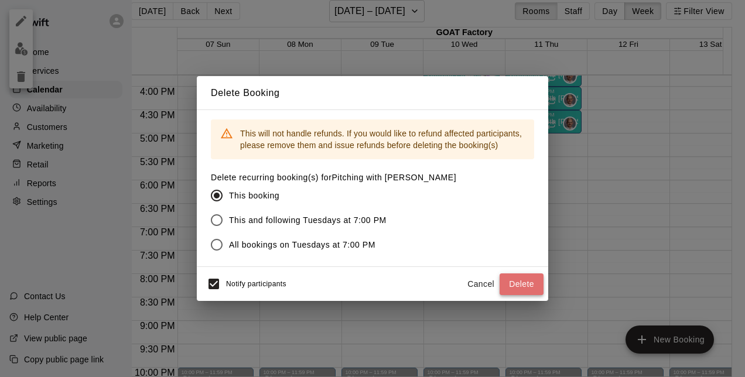
click at [522, 288] on button "Delete" at bounding box center [522, 285] width 44 height 22
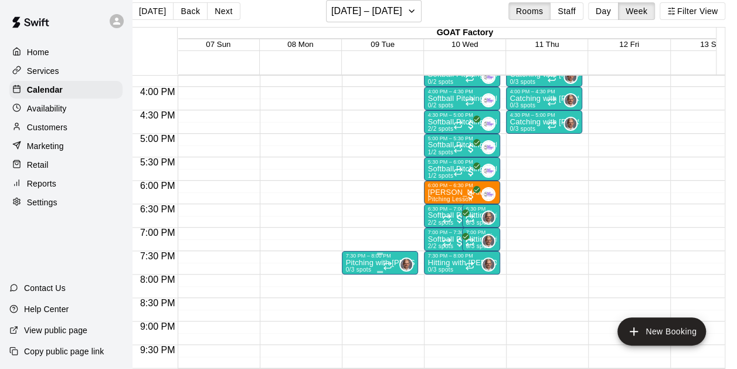
click at [379, 256] on div "7:30 PM – 8:00 PM" at bounding box center [379, 256] width 69 height 6
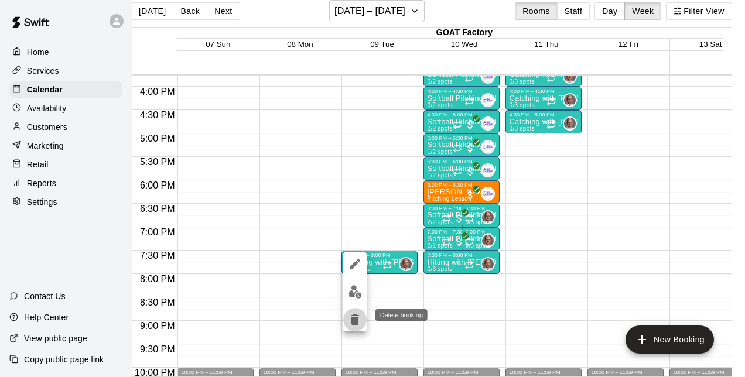
click at [353, 320] on icon "delete" at bounding box center [355, 320] width 8 height 11
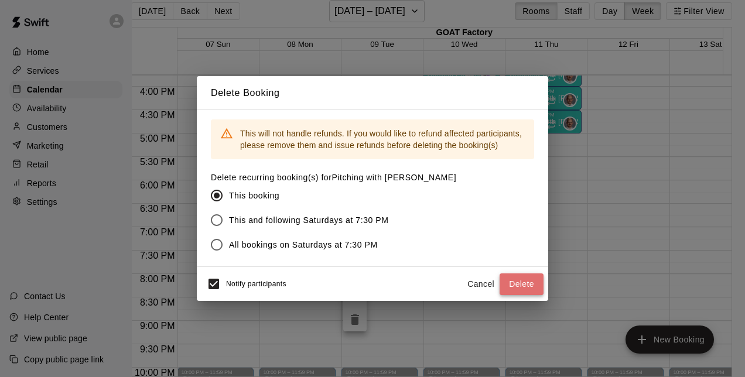
click at [519, 286] on button "Delete" at bounding box center [522, 285] width 44 height 22
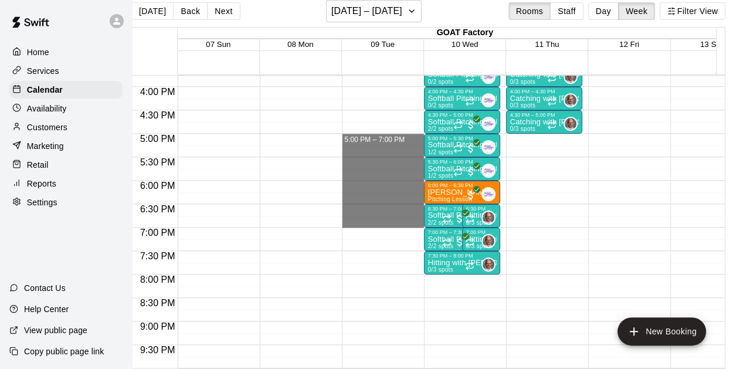
drag, startPoint x: 365, startPoint y: 138, endPoint x: 373, endPoint y: 220, distance: 82.4
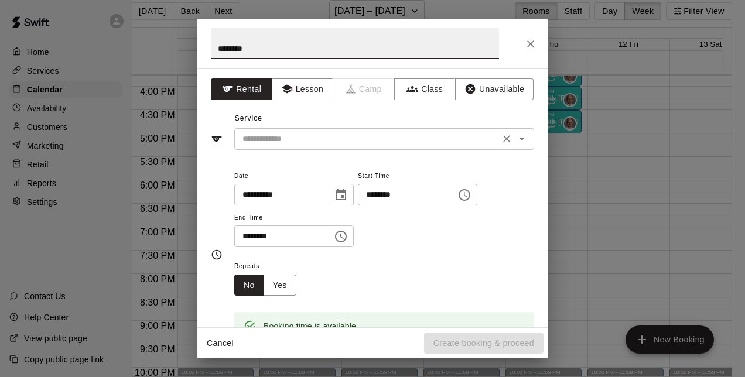
type input "********"
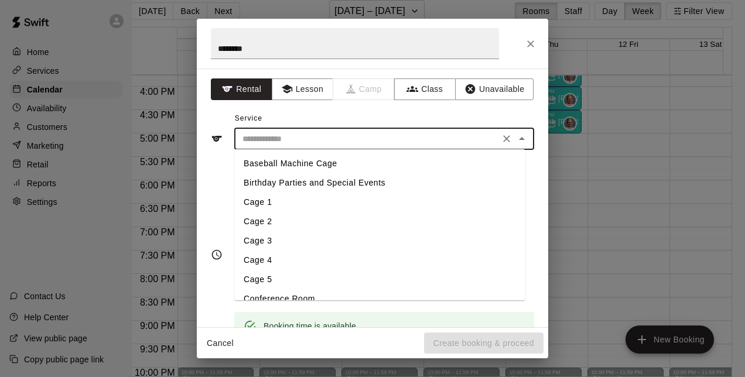
click at [394, 142] on input "text" at bounding box center [367, 139] width 258 height 15
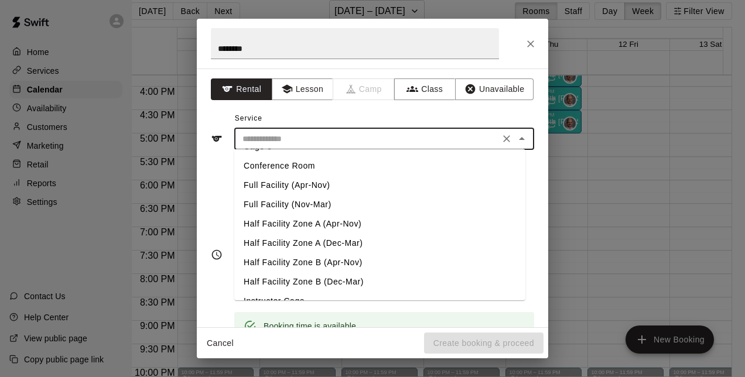
scroll to position [141, 0]
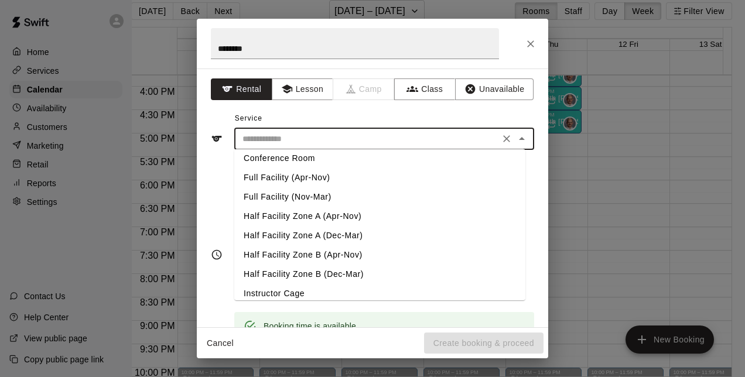
click at [316, 190] on li "Full Facility (Nov-Mar)" at bounding box center [379, 197] width 291 height 19
type input "**********"
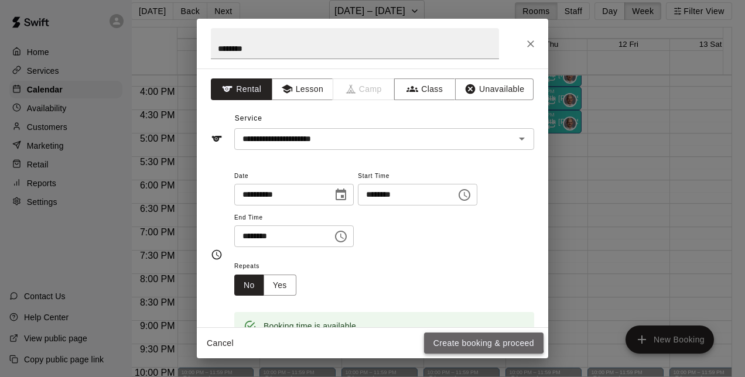
click at [474, 340] on button "Create booking & proceed" at bounding box center [484, 344] width 120 height 22
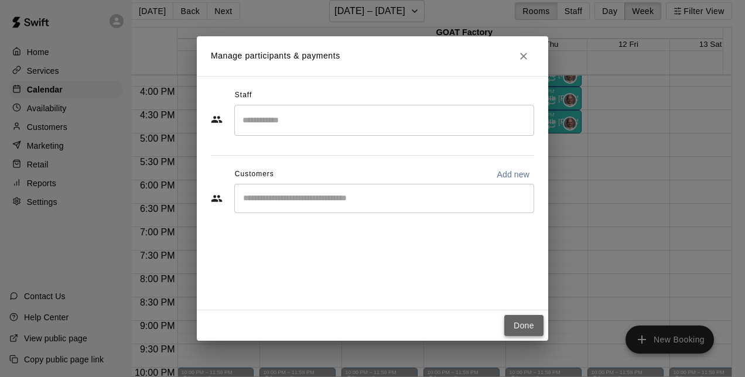
click at [524, 327] on button "Done" at bounding box center [524, 326] width 39 height 22
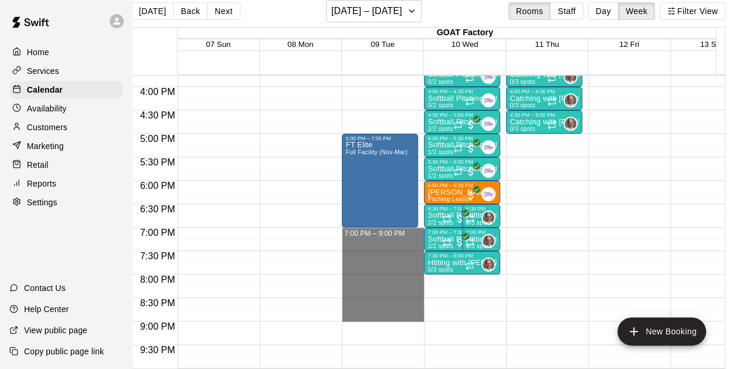
drag, startPoint x: 362, startPoint y: 231, endPoint x: 370, endPoint y: 314, distance: 83.6
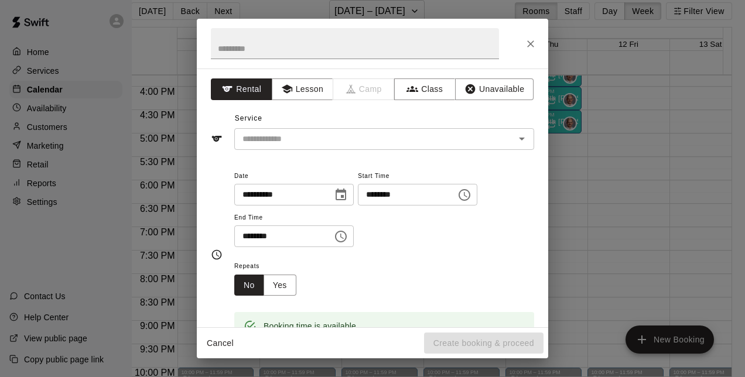
click at [339, 70] on div "**********" at bounding box center [373, 198] width 352 height 259
click at [288, 55] on input "text" at bounding box center [355, 43] width 288 height 31
type input "**********"
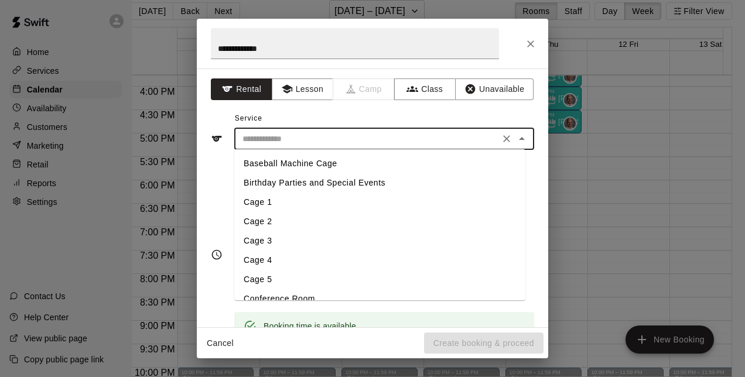
click at [335, 142] on input "text" at bounding box center [367, 139] width 258 height 15
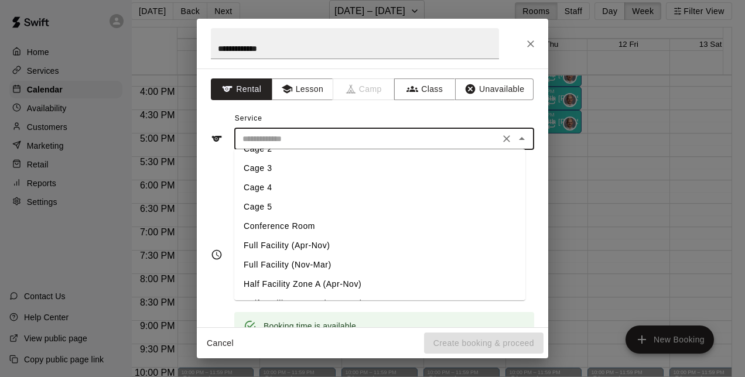
scroll to position [117, 0]
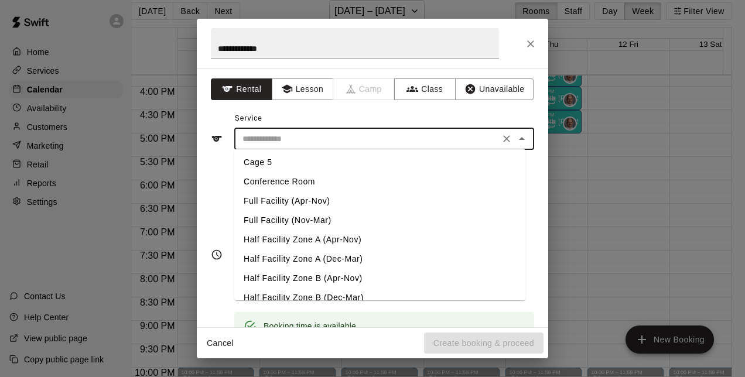
click at [297, 220] on li "Full Facility (Nov-Mar)" at bounding box center [379, 220] width 291 height 19
type input "**********"
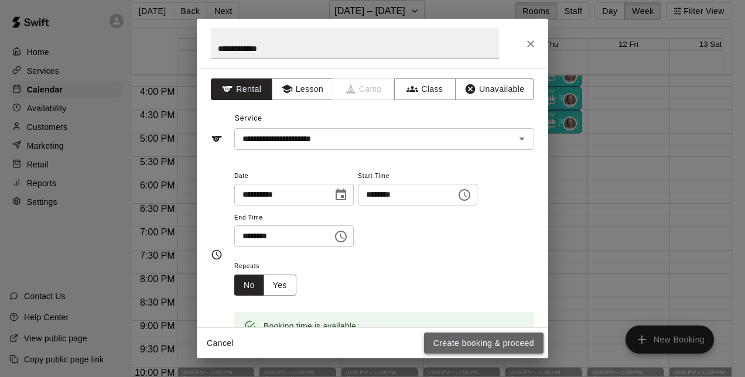
click at [476, 346] on button "Create booking & proceed" at bounding box center [484, 344] width 120 height 22
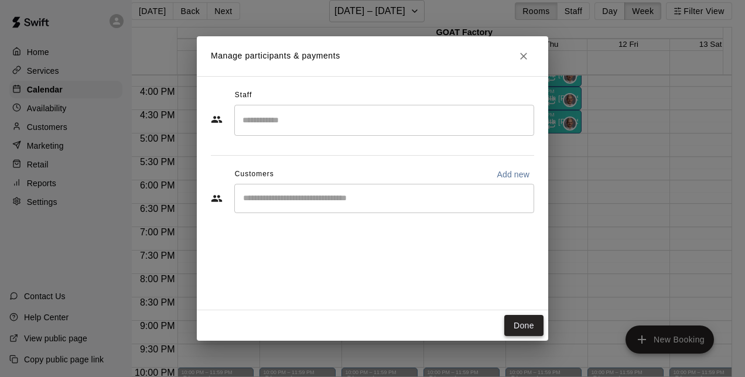
click at [515, 319] on button "Done" at bounding box center [524, 326] width 39 height 22
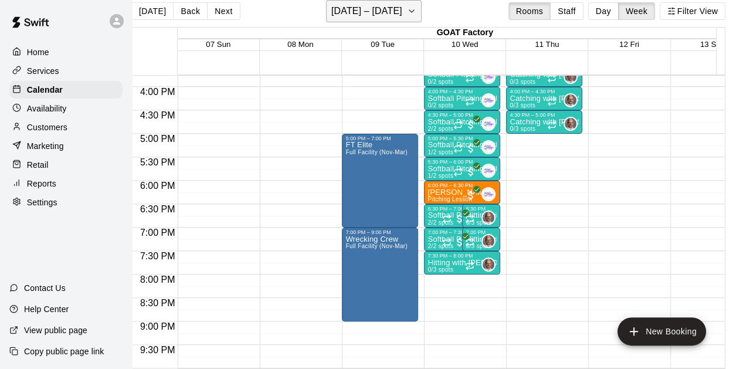
click at [421, 9] on button "[DATE] – [DATE]" at bounding box center [374, 11] width 96 height 22
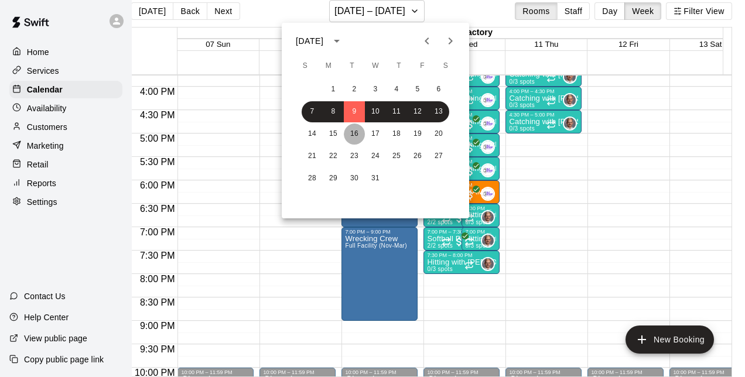
click at [352, 136] on button "16" at bounding box center [354, 134] width 21 height 21
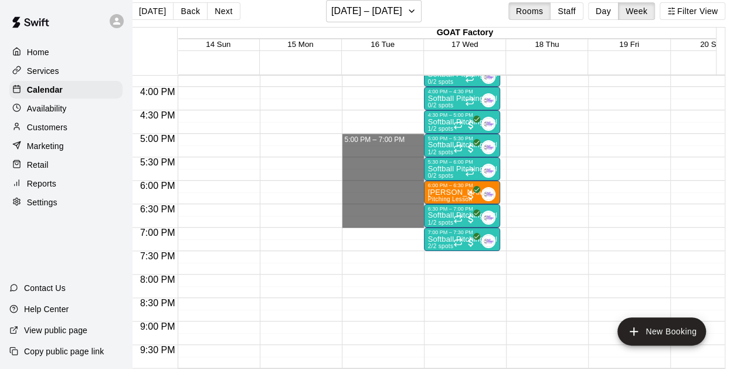
drag, startPoint x: 363, startPoint y: 135, endPoint x: 365, endPoint y: 217, distance: 82.6
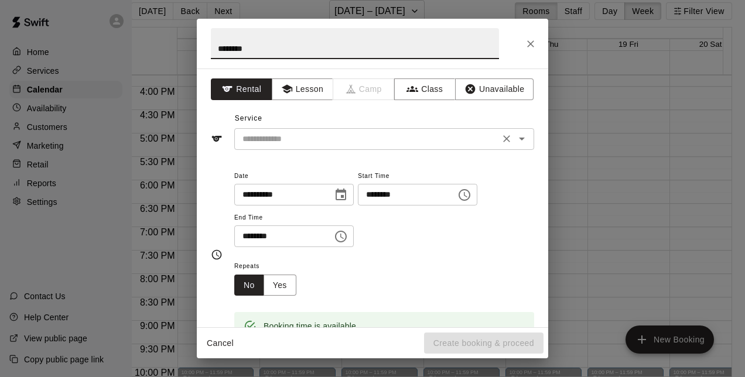
type input "********"
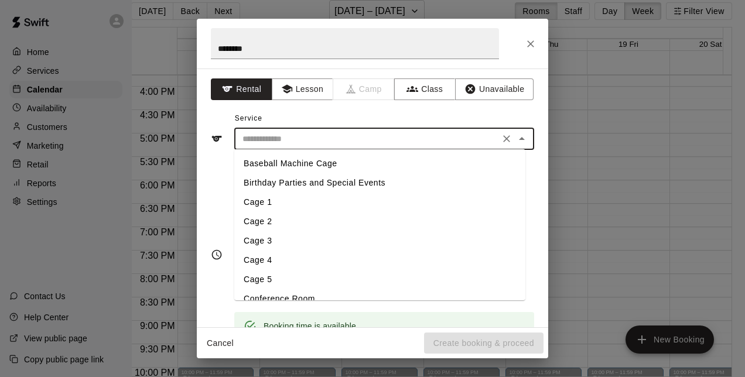
click at [354, 142] on input "text" at bounding box center [367, 139] width 258 height 15
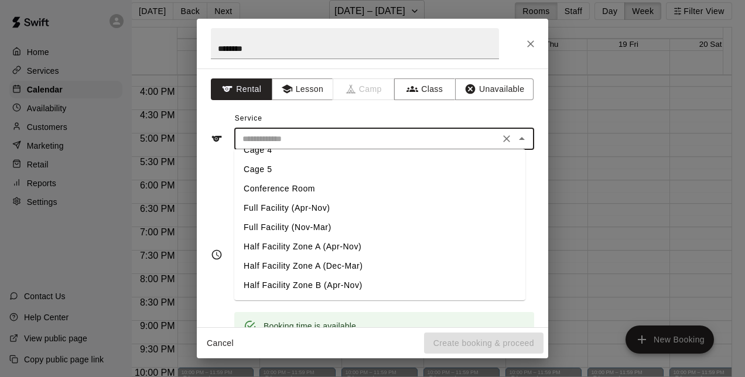
scroll to position [112, 0]
click at [311, 229] on li "Full Facility (Nov-Mar)" at bounding box center [379, 225] width 291 height 19
type input "**********"
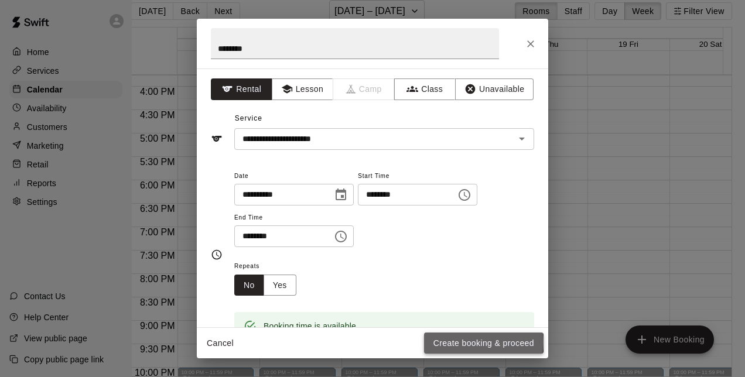
click at [468, 342] on button "Create booking & proceed" at bounding box center [484, 344] width 120 height 22
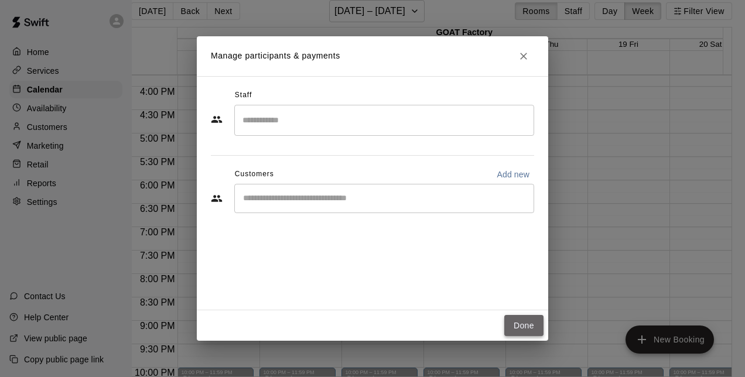
click at [527, 325] on button "Done" at bounding box center [524, 326] width 39 height 22
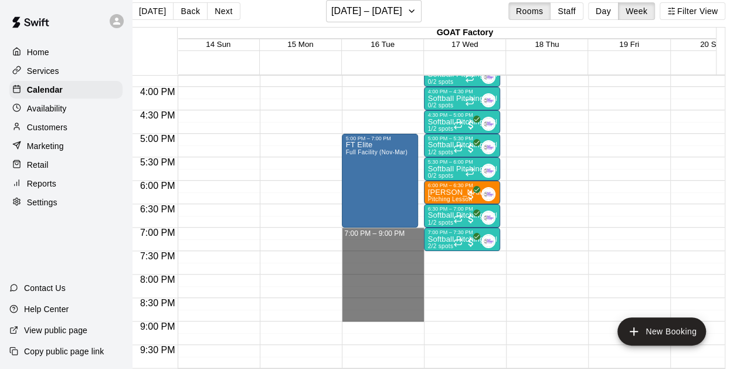
drag, startPoint x: 363, startPoint y: 232, endPoint x: 372, endPoint y: 315, distance: 83.6
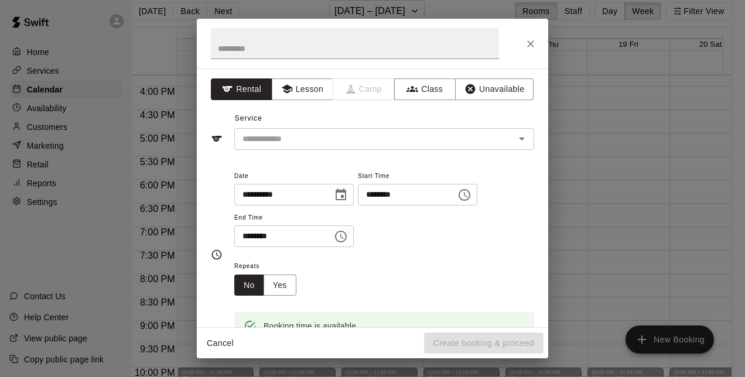
click at [345, 316] on div "Booking time is available" at bounding box center [310, 326] width 93 height 21
click at [284, 46] on input "text" at bounding box center [355, 43] width 288 height 31
type input "**********"
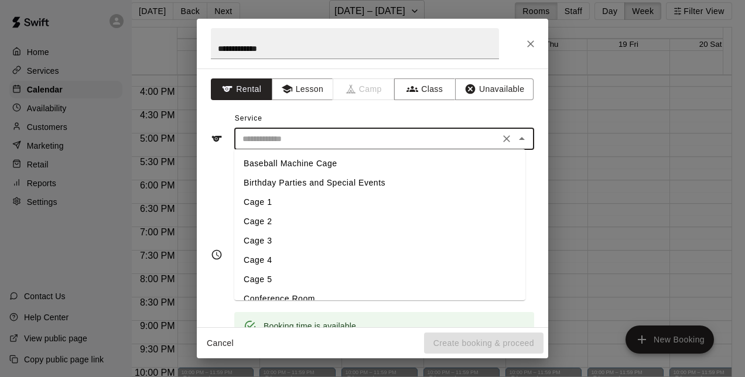
click at [324, 139] on input "text" at bounding box center [367, 139] width 258 height 15
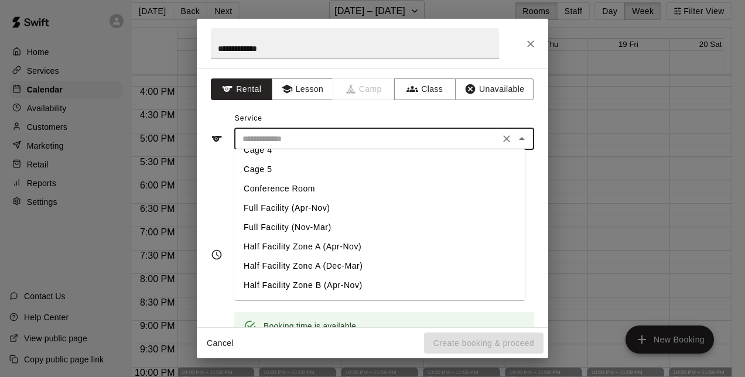
scroll to position [149, 0]
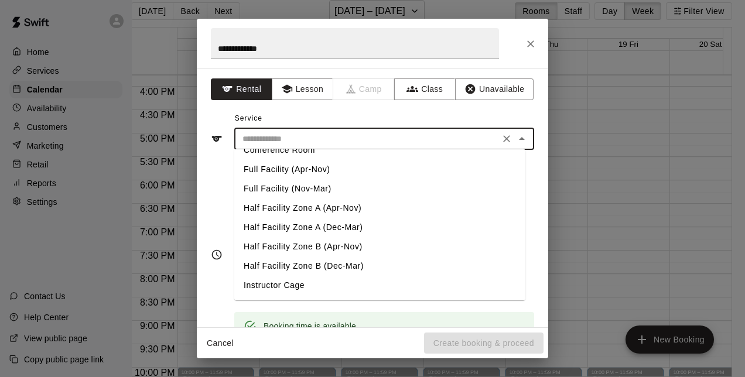
click at [311, 185] on li "Full Facility (Nov-Mar)" at bounding box center [379, 188] width 291 height 19
type input "**********"
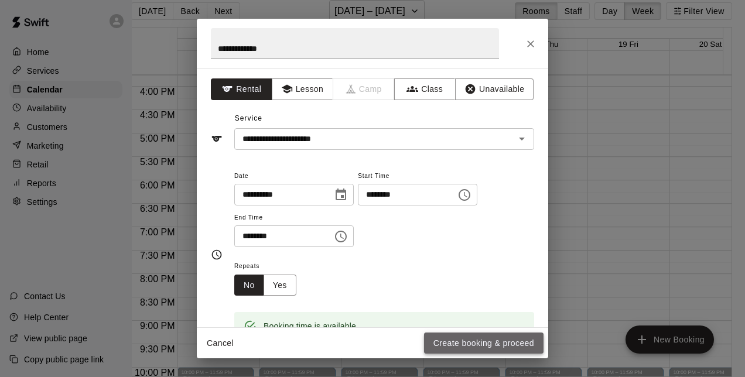
click at [470, 345] on button "Create booking & proceed" at bounding box center [484, 344] width 120 height 22
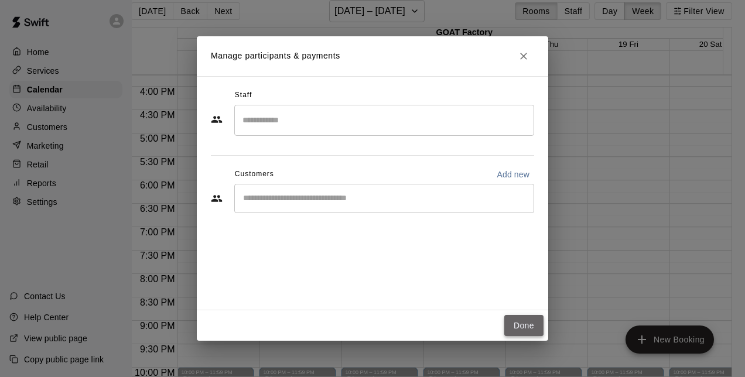
click at [522, 327] on button "Done" at bounding box center [524, 326] width 39 height 22
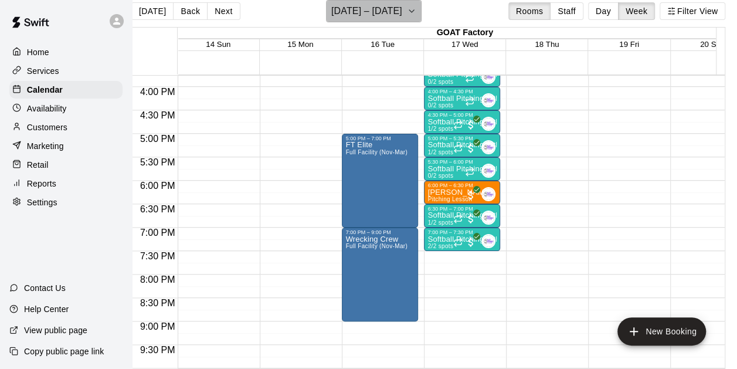
click at [417, 19] on button "[DATE] – [DATE]" at bounding box center [374, 11] width 96 height 22
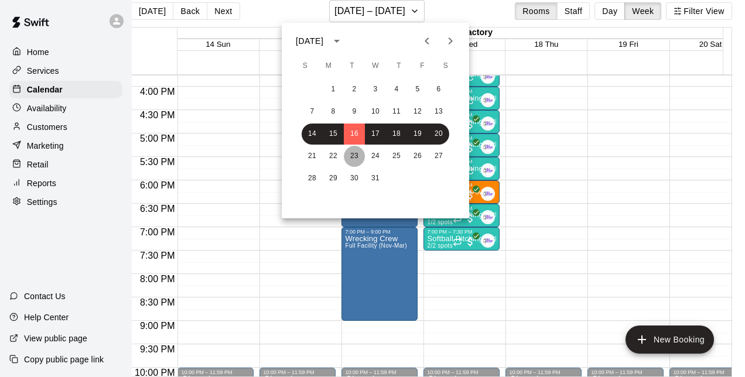
click at [356, 158] on button "23" at bounding box center [354, 156] width 21 height 21
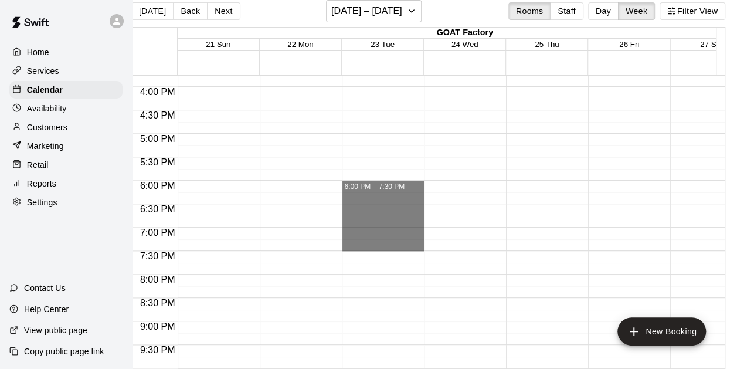
drag, startPoint x: 370, startPoint y: 185, endPoint x: 374, endPoint y: 244, distance: 59.3
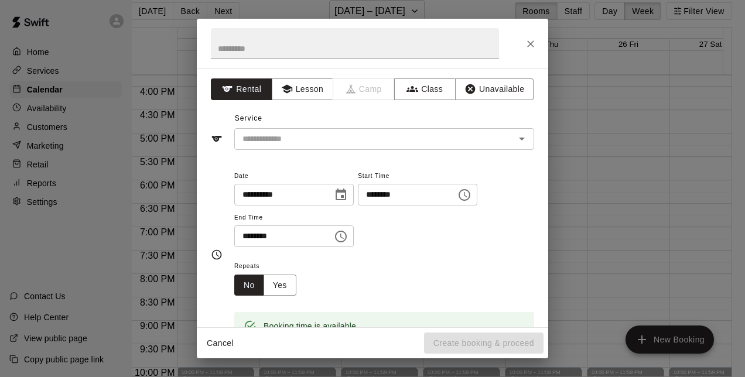
click at [374, 244] on div "**********" at bounding box center [384, 208] width 300 height 79
click at [299, 50] on input "text" at bounding box center [355, 43] width 288 height 31
type input "**********"
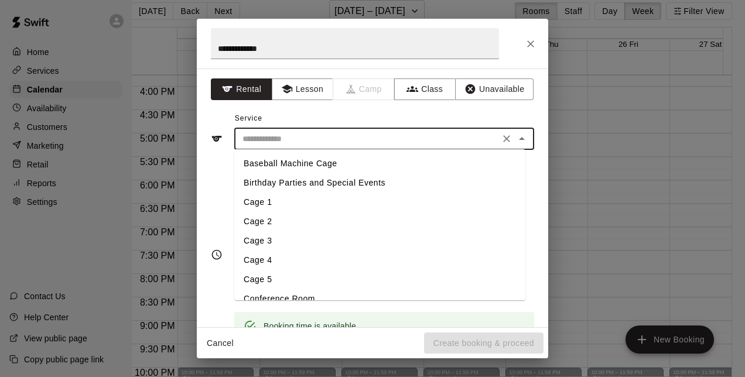
click at [323, 138] on input "text" at bounding box center [367, 139] width 258 height 15
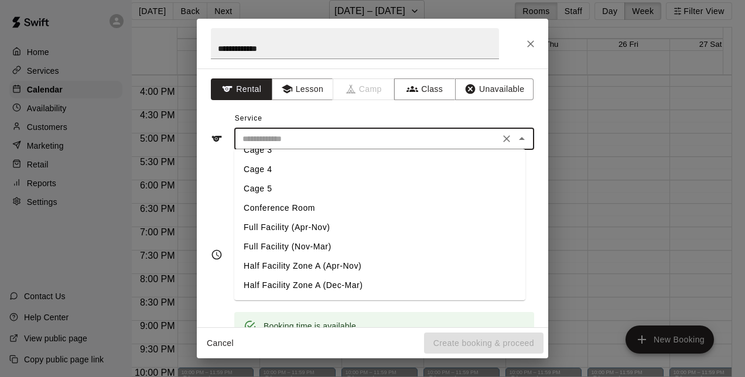
scroll to position [96, 0]
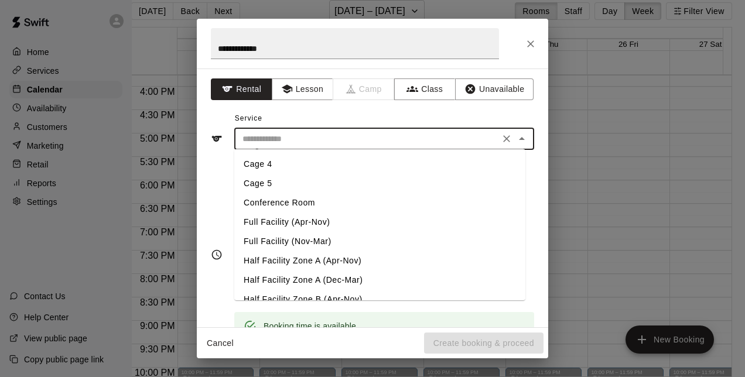
click at [316, 244] on li "Full Facility (Nov-Mar)" at bounding box center [379, 241] width 291 height 19
type input "**********"
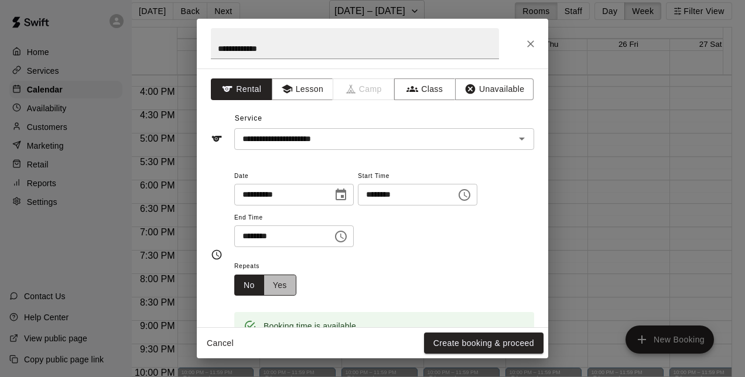
click at [287, 287] on button "Yes" at bounding box center [280, 286] width 33 height 22
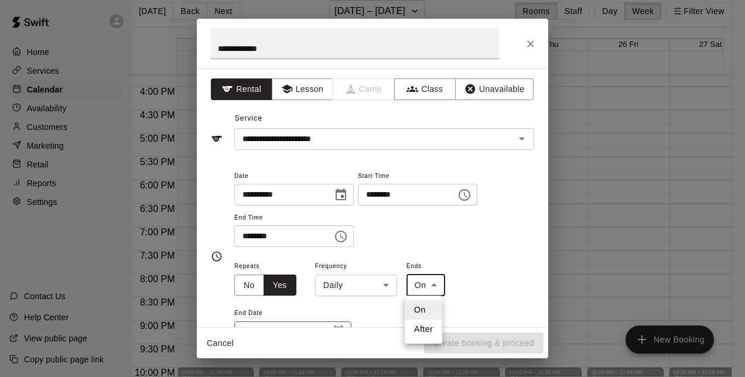
click at [420, 288] on body "Home Services Calendar Availability Customers Marketing Retail Reports Settings…" at bounding box center [358, 184] width 745 height 396
click at [542, 320] on div at bounding box center [372, 188] width 745 height 377
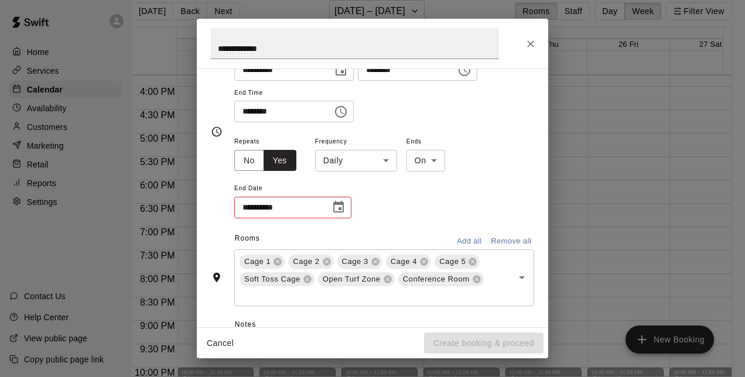
scroll to position [164, 0]
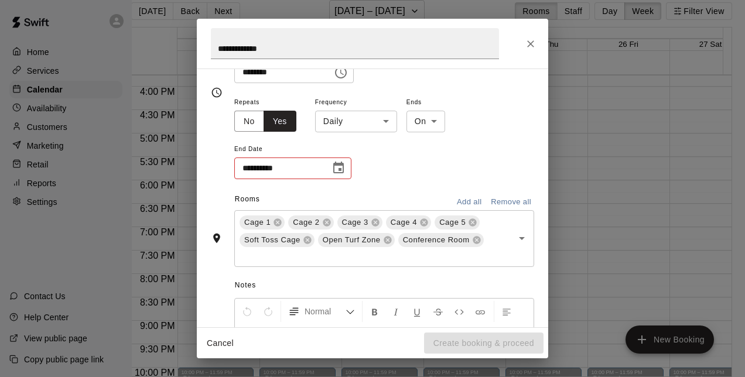
click at [343, 166] on icon "Choose date" at bounding box center [338, 168] width 11 height 12
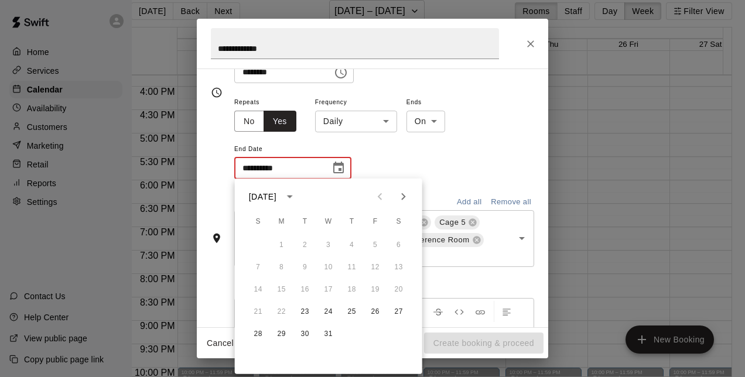
click at [409, 193] on icon "Next month" at bounding box center [404, 197] width 14 height 14
click at [407, 194] on icon "Next month" at bounding box center [404, 197] width 14 height 14
click at [306, 333] on button "31" at bounding box center [305, 334] width 21 height 21
type input "**********"
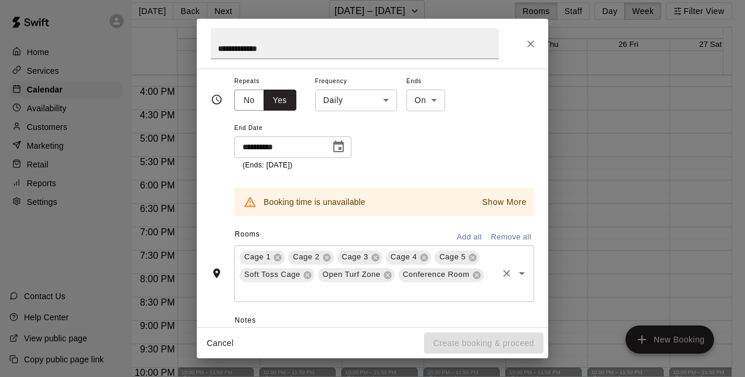
scroll to position [192, 0]
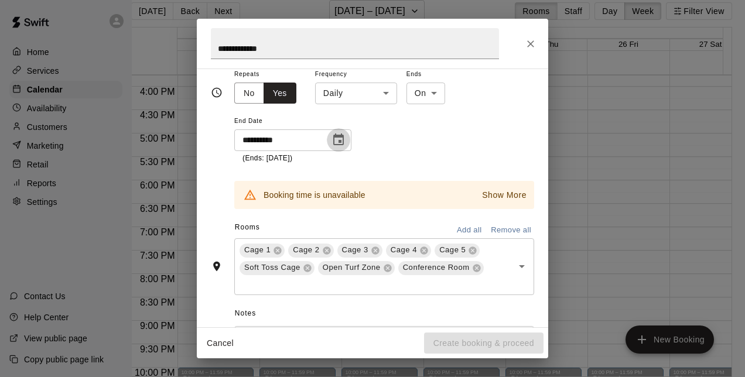
click at [338, 142] on icon "Choose date, selected date is Mar 31, 2026" at bounding box center [339, 140] width 14 height 14
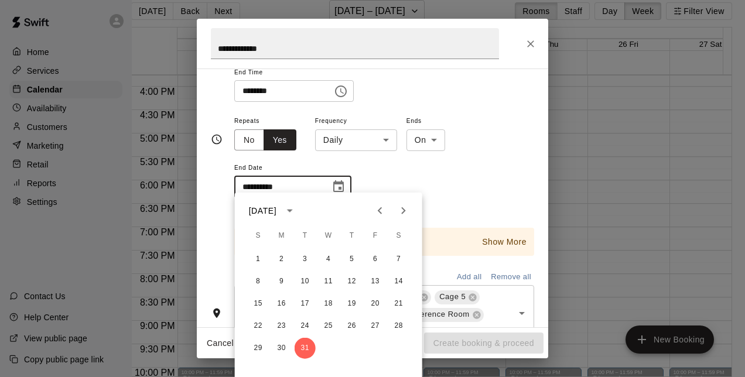
scroll to position [90, 0]
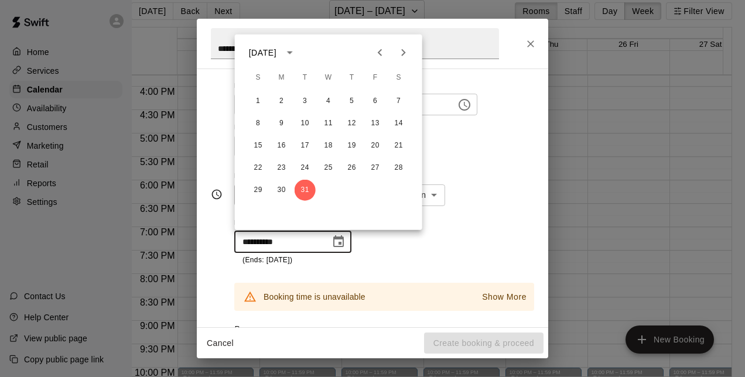
click at [522, 220] on div "**********" at bounding box center [384, 217] width 300 height 97
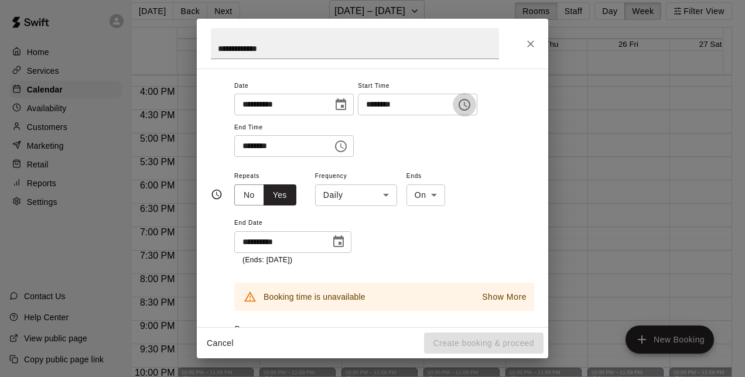
click at [472, 107] on icon "Choose time, selected time is 6:00 PM" at bounding box center [465, 105] width 14 height 14
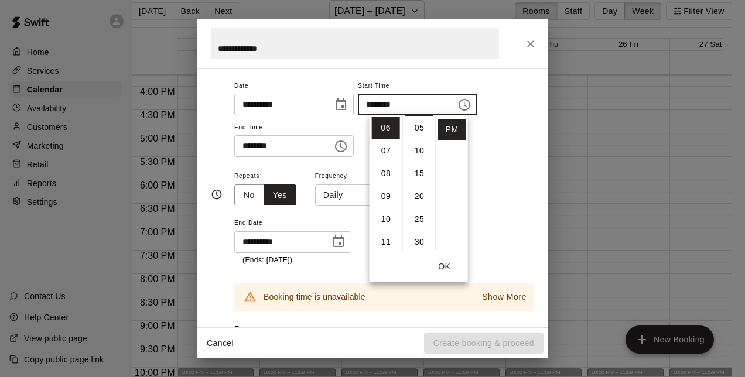
scroll to position [23, 0]
click at [422, 241] on li "30" at bounding box center [420, 242] width 28 height 22
type input "********"
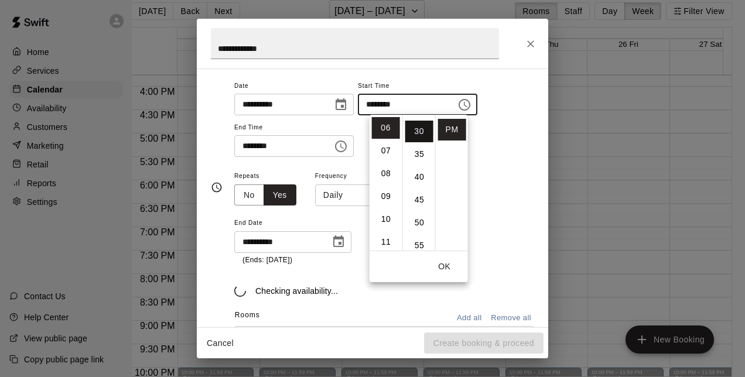
scroll to position [137, 0]
click at [499, 271] on div "Checking availability..." at bounding box center [384, 282] width 300 height 30
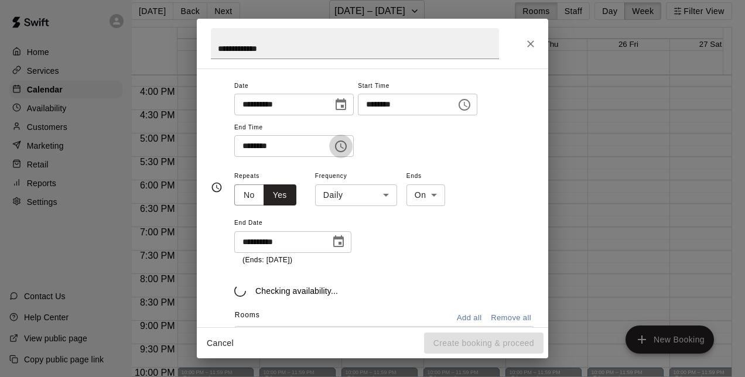
click at [346, 139] on icon "Choose time, selected time is 7:30 PM" at bounding box center [341, 146] width 14 height 14
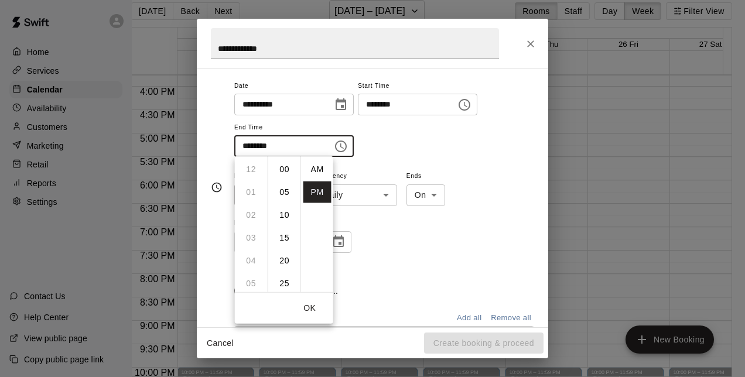
scroll to position [21, 0]
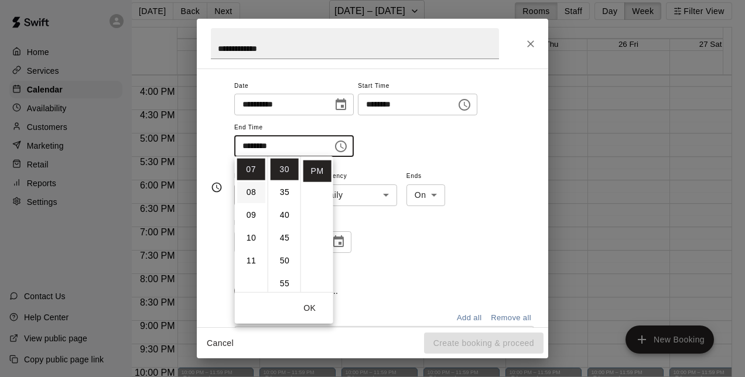
click at [247, 193] on li "08" at bounding box center [251, 193] width 28 height 22
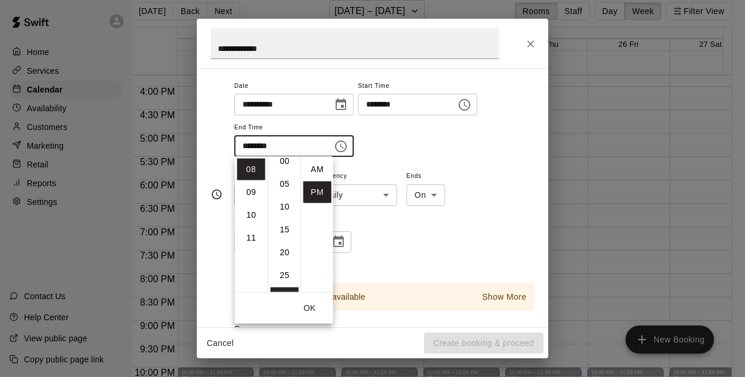
scroll to position [0, 0]
click at [281, 166] on li "00" at bounding box center [285, 170] width 28 height 22
type input "********"
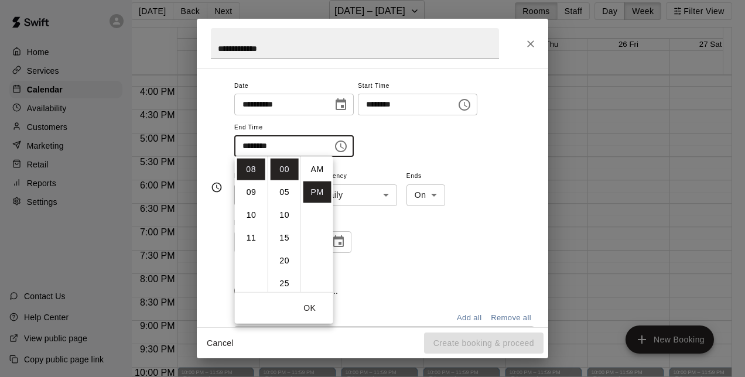
click at [474, 260] on div "**********" at bounding box center [384, 217] width 300 height 97
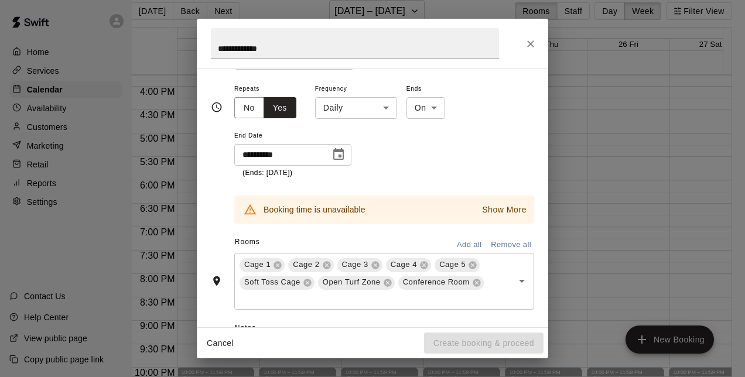
scroll to position [185, 0]
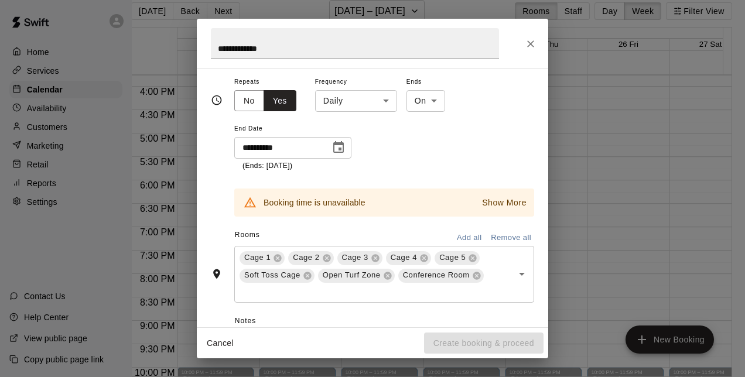
click at [452, 175] on div "Booking time is unavailable Show More" at bounding box center [384, 194] width 300 height 45
click at [345, 147] on icon "Choose date, selected date is Mar 31, 2026" at bounding box center [339, 148] width 14 height 14
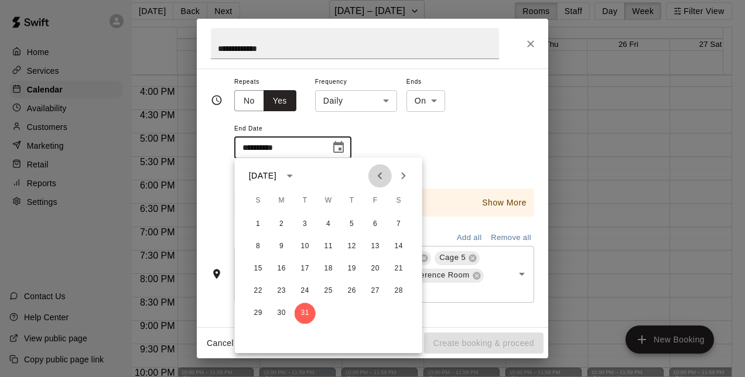
click at [381, 173] on icon "Previous month" at bounding box center [380, 175] width 4 height 7
click at [307, 295] on button "24" at bounding box center [305, 291] width 21 height 21
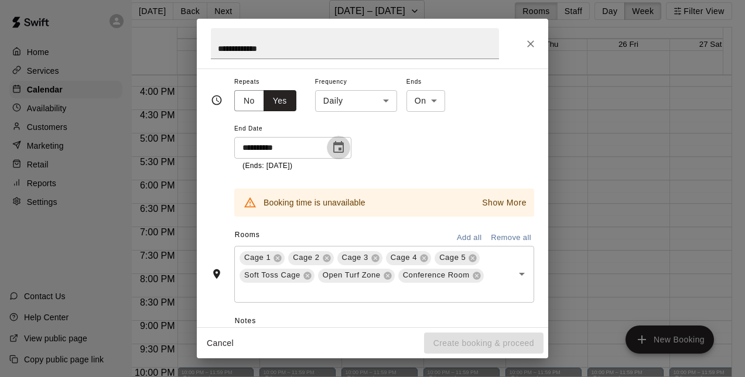
click at [338, 146] on icon "Choose date, selected date is Feb 24, 2026" at bounding box center [339, 148] width 14 height 14
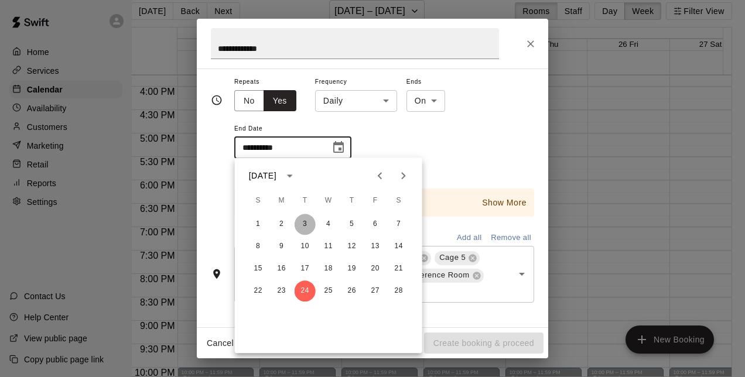
click at [304, 223] on button "3" at bounding box center [305, 224] width 21 height 21
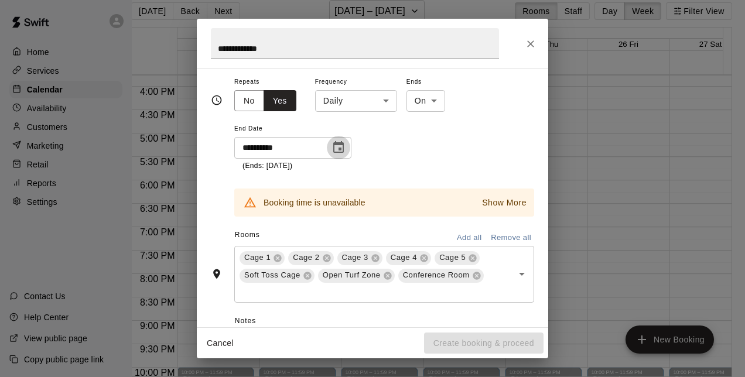
click at [339, 146] on icon "Choose date, selected date is Feb 3, 2026" at bounding box center [339, 148] width 14 height 14
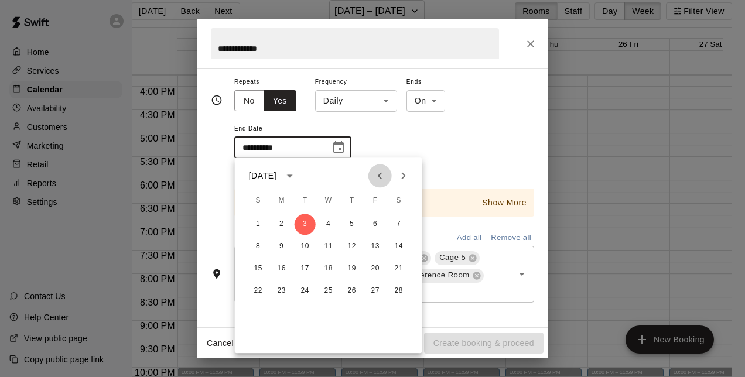
click at [380, 172] on icon "Previous month" at bounding box center [380, 176] width 14 height 14
click at [307, 312] on button "27" at bounding box center [305, 313] width 21 height 21
type input "**********"
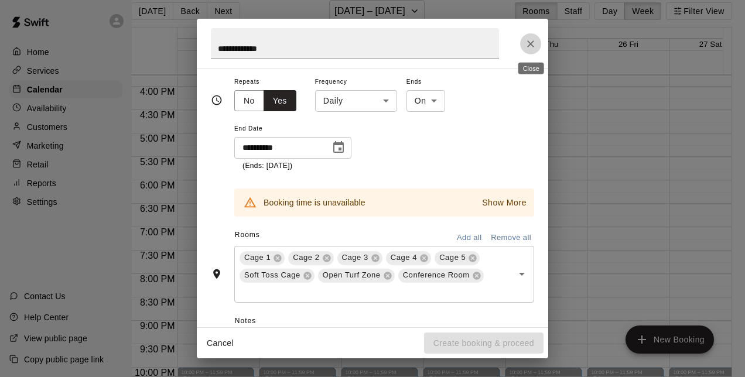
click at [534, 42] on icon "Close" at bounding box center [531, 44] width 12 height 12
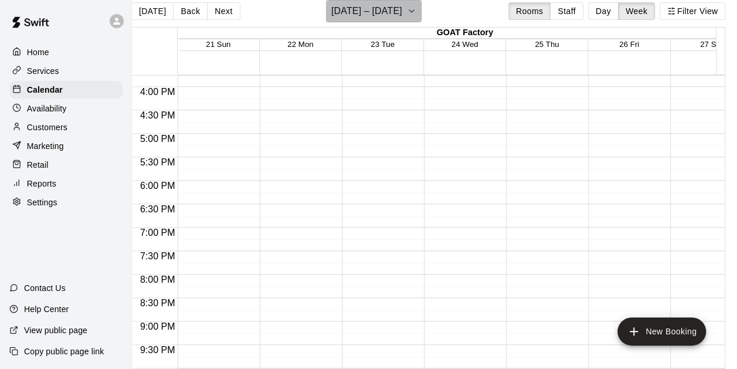
click at [416, 15] on icon "button" at bounding box center [411, 11] width 9 height 14
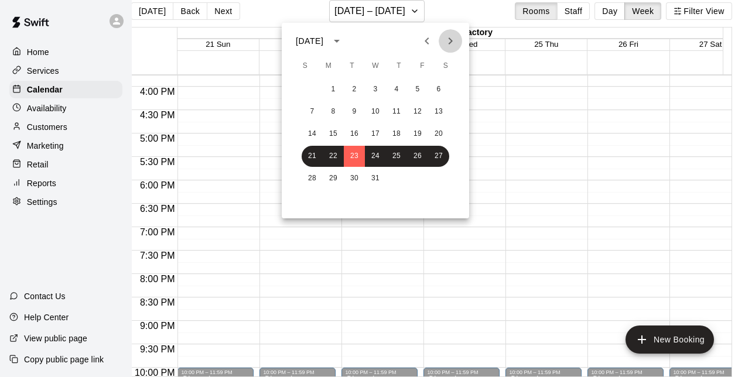
click at [447, 43] on icon "Next month" at bounding box center [451, 41] width 14 height 14
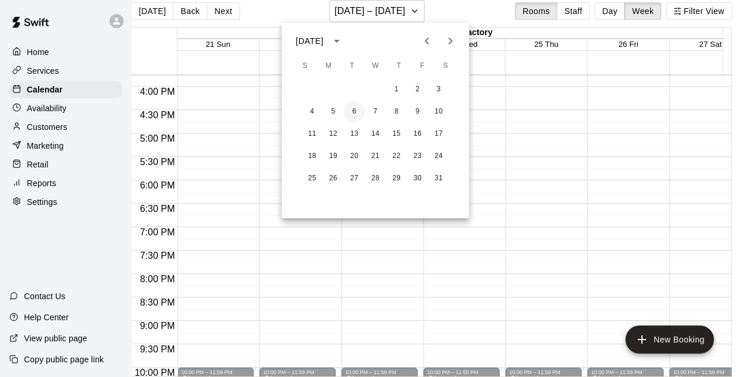
click at [350, 115] on button "6" at bounding box center [354, 111] width 21 height 21
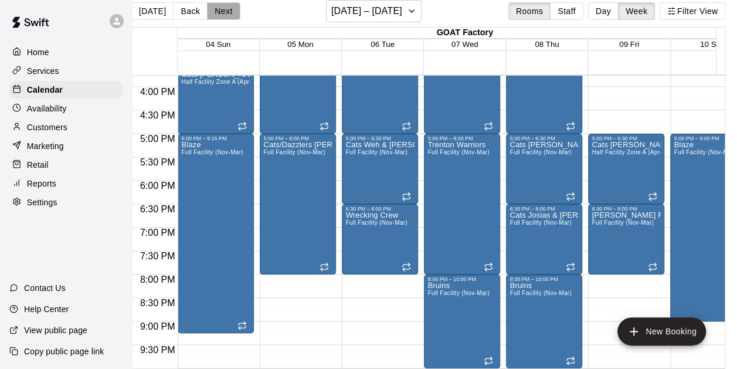
click at [222, 9] on button "Next" at bounding box center [223, 11] width 33 height 18
